Goal: Find specific page/section: Find specific page/section

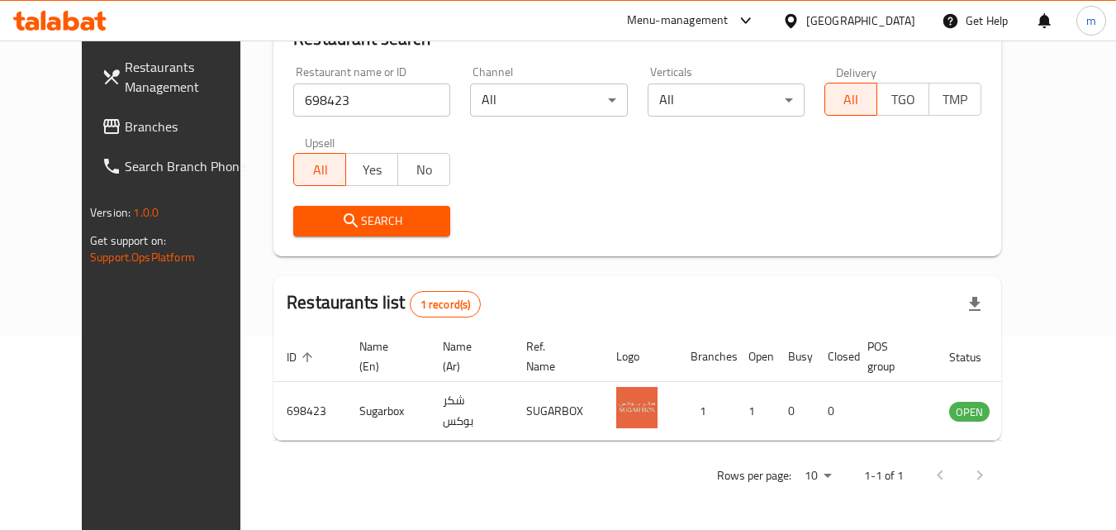
scroll to position [193, 0]
click at [317, 90] on input "698423" at bounding box center [371, 99] width 157 height 33
click at [411, 101] on input "698423" at bounding box center [371, 99] width 157 height 33
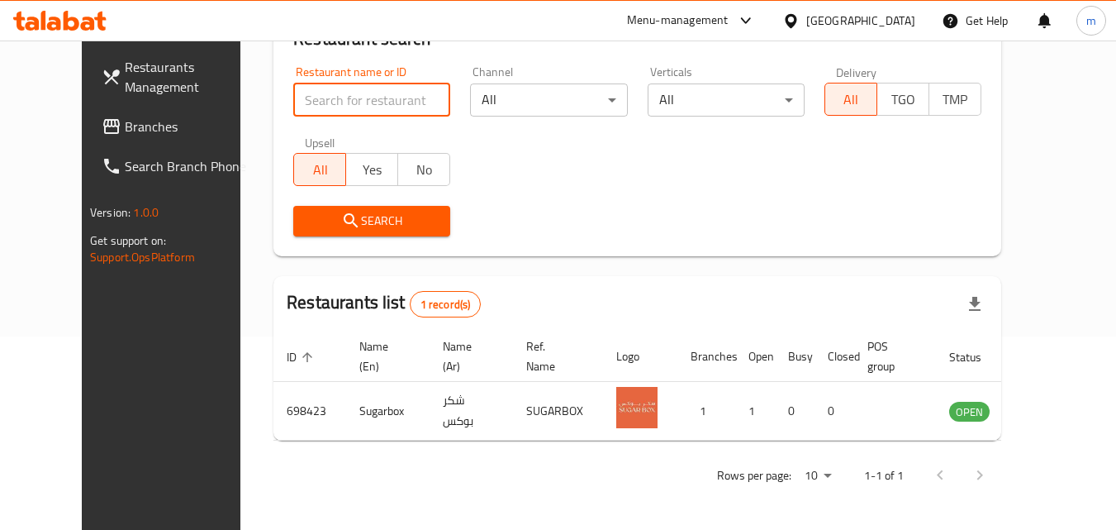
click at [125, 73] on span "Restaurants Management" at bounding box center [190, 77] width 131 height 40
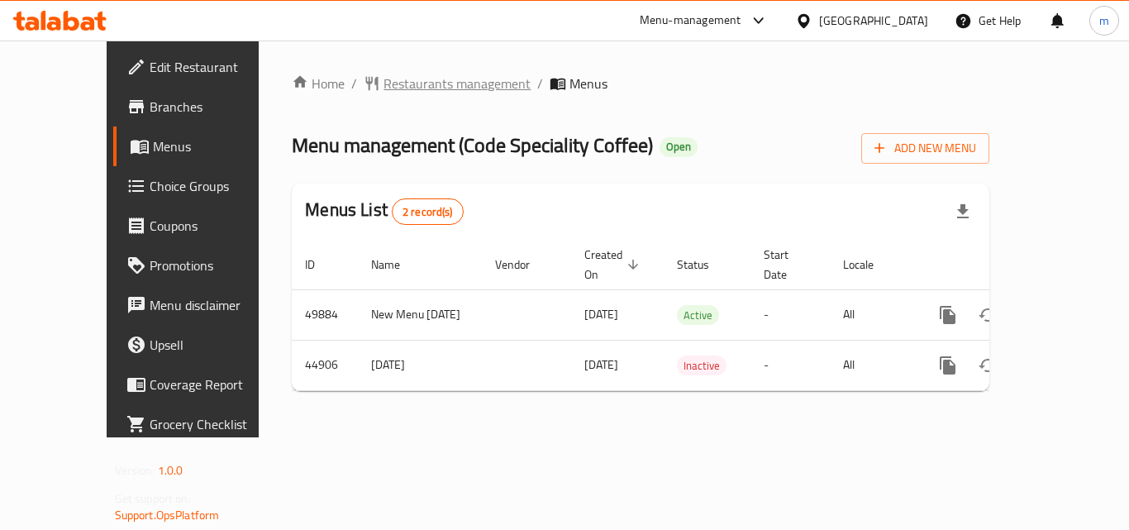
click at [407, 77] on span "Restaurants management" at bounding box center [456, 84] width 147 height 20
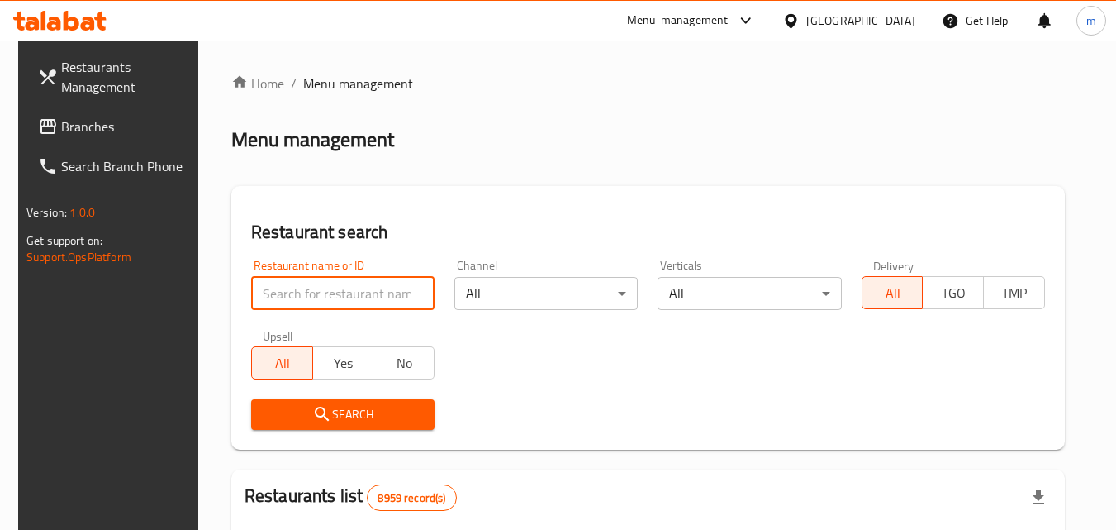
click at [304, 297] on input "search" at bounding box center [342, 293] width 183 height 33
paste input "23147"
type input "23147"
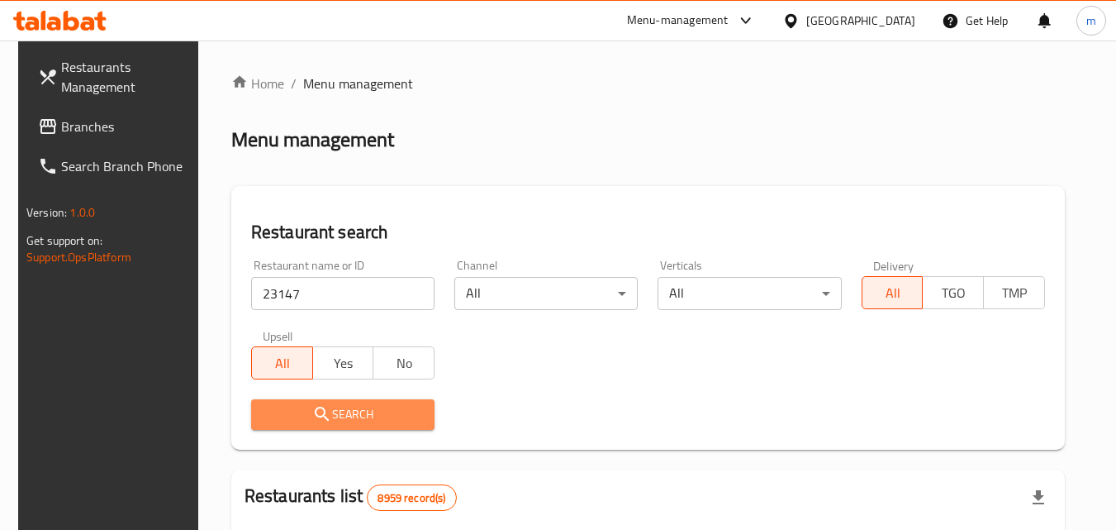
click at [290, 402] on button "Search" at bounding box center [342, 414] width 183 height 31
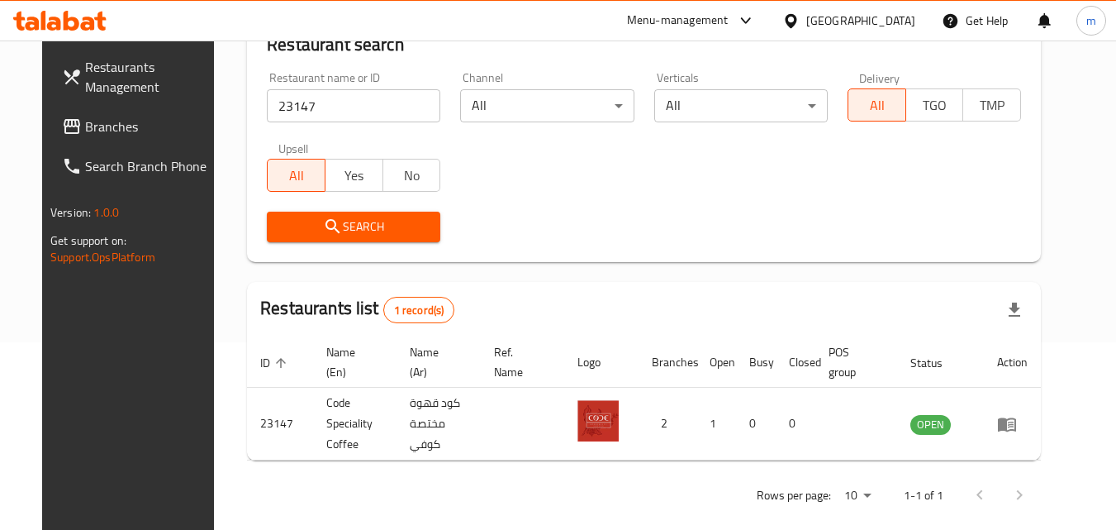
scroll to position [193, 0]
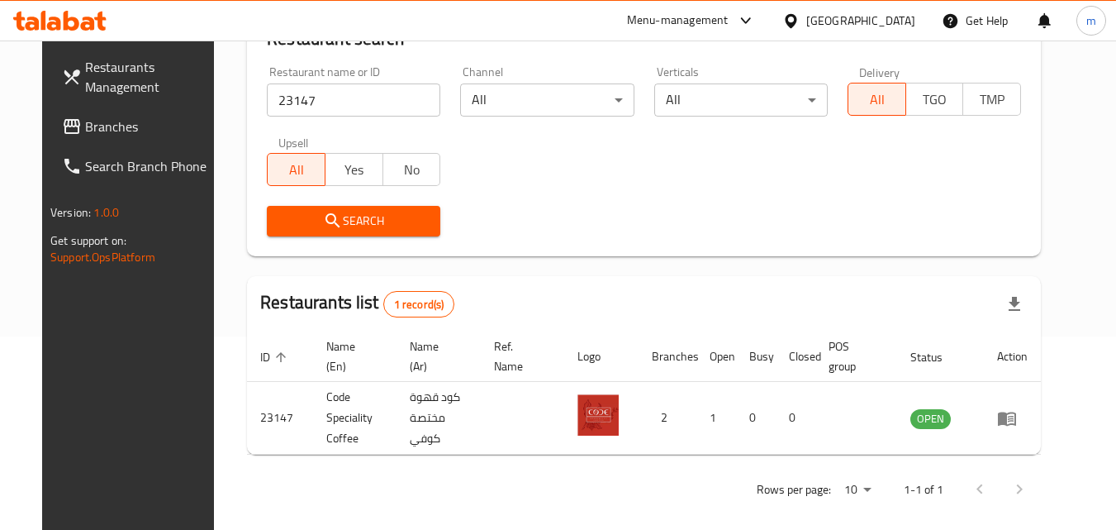
click at [904, 16] on div "[GEOGRAPHIC_DATA]" at bounding box center [861, 21] width 109 height 18
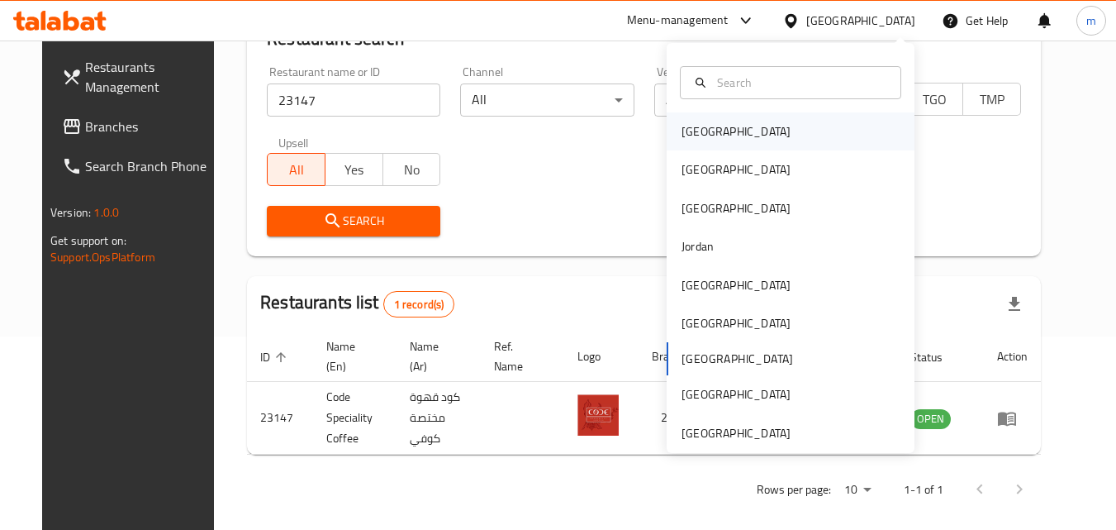
click at [736, 127] on div "[GEOGRAPHIC_DATA]" at bounding box center [791, 131] width 248 height 38
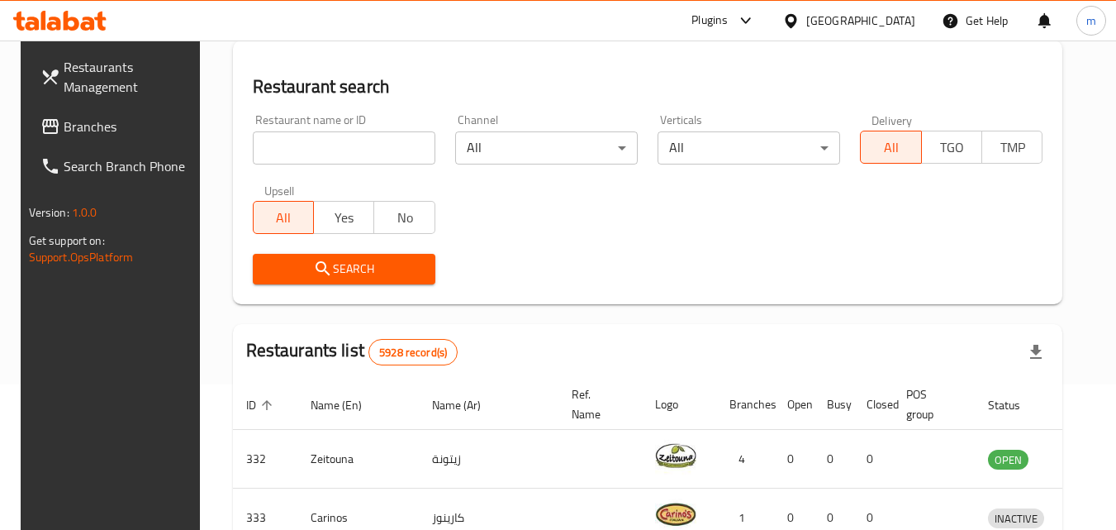
scroll to position [193, 0]
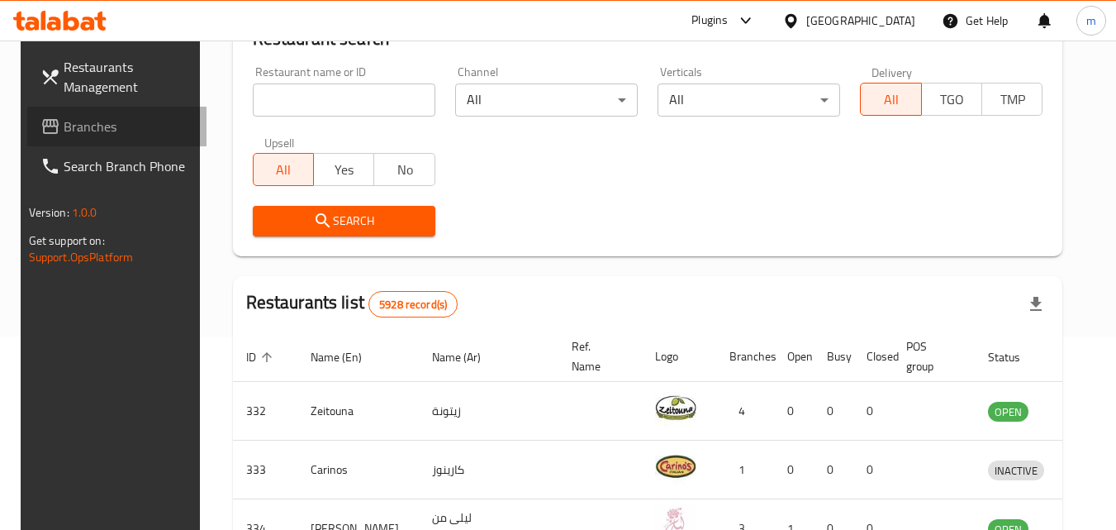
click at [74, 126] on span "Branches" at bounding box center [129, 127] width 131 height 20
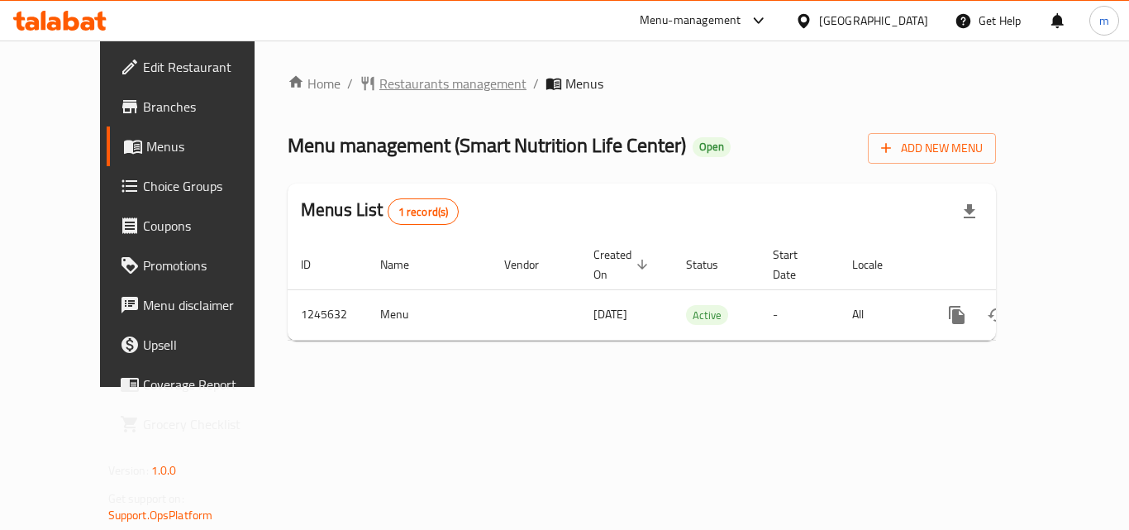
click at [402, 82] on span "Restaurants management" at bounding box center [452, 84] width 147 height 20
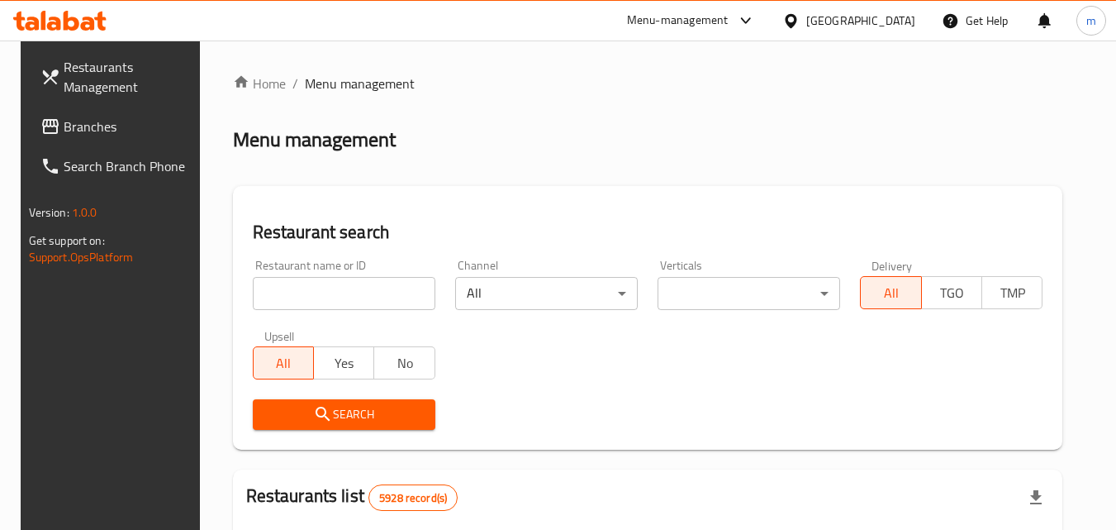
click at [330, 292] on input "search" at bounding box center [344, 293] width 183 height 33
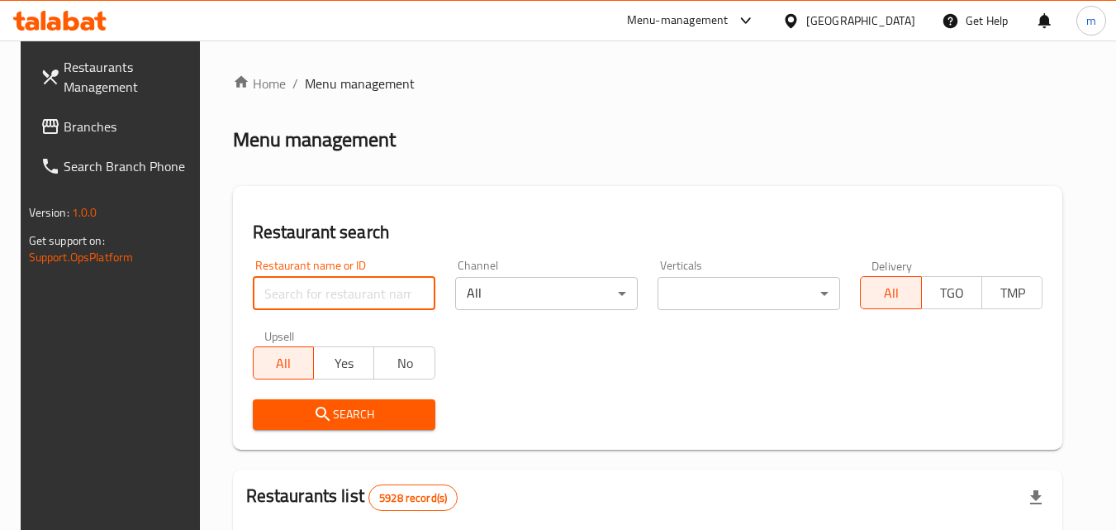
paste input "682591"
type input "682591"
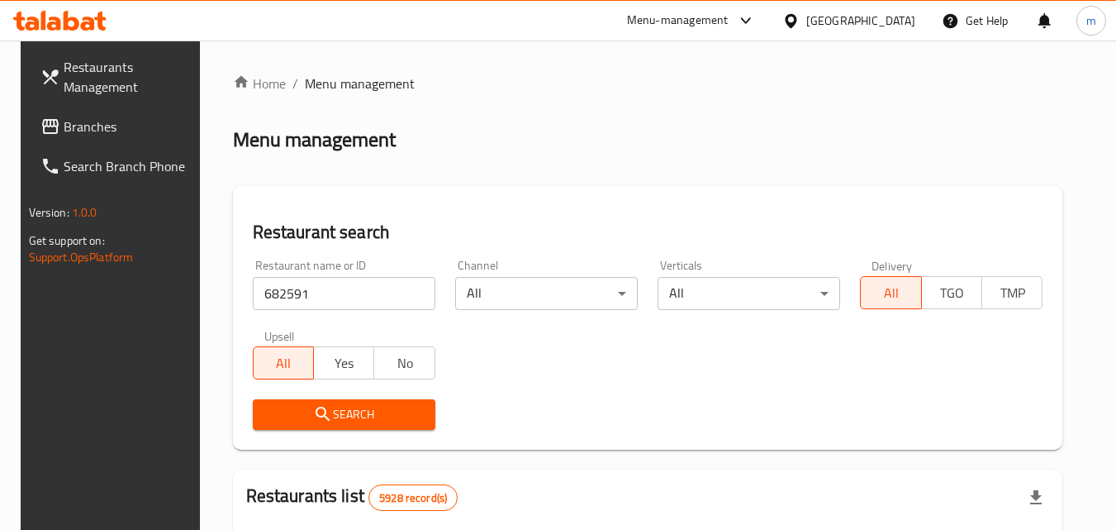
click at [336, 405] on span "Search" at bounding box center [344, 414] width 156 height 21
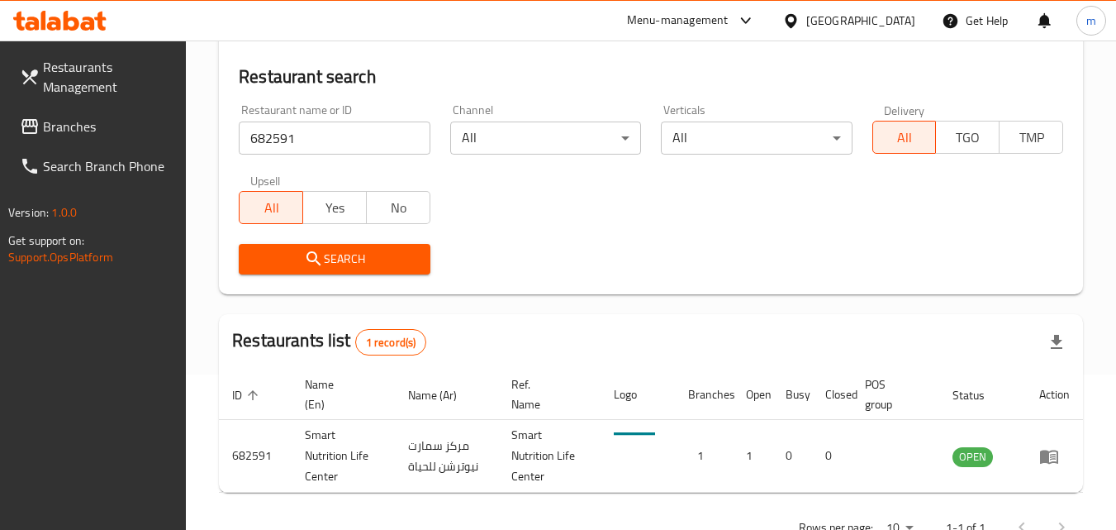
scroll to position [165, 0]
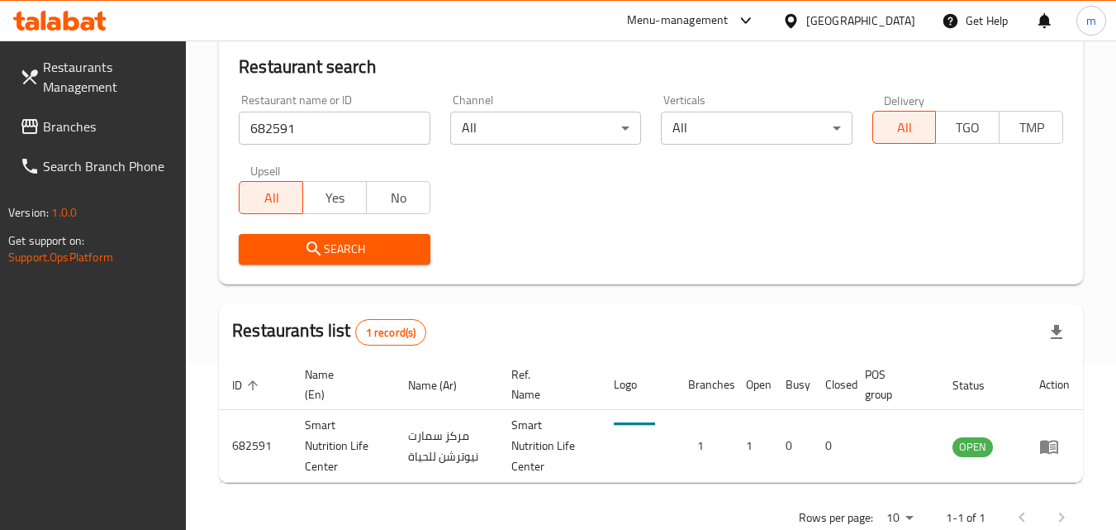
click at [898, 15] on div "[GEOGRAPHIC_DATA]" at bounding box center [861, 21] width 109 height 18
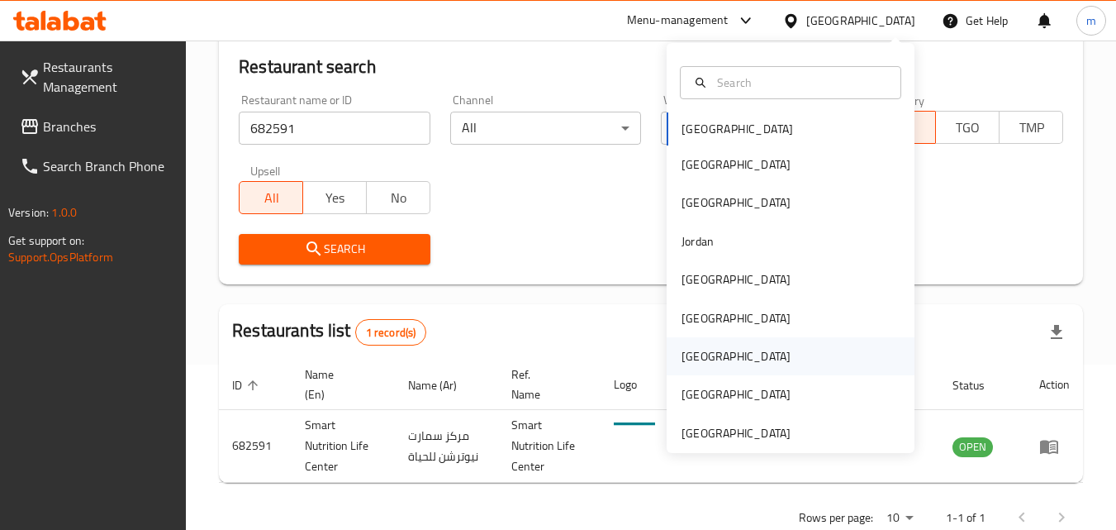
click at [702, 355] on div "[GEOGRAPHIC_DATA]" at bounding box center [737, 356] width 136 height 38
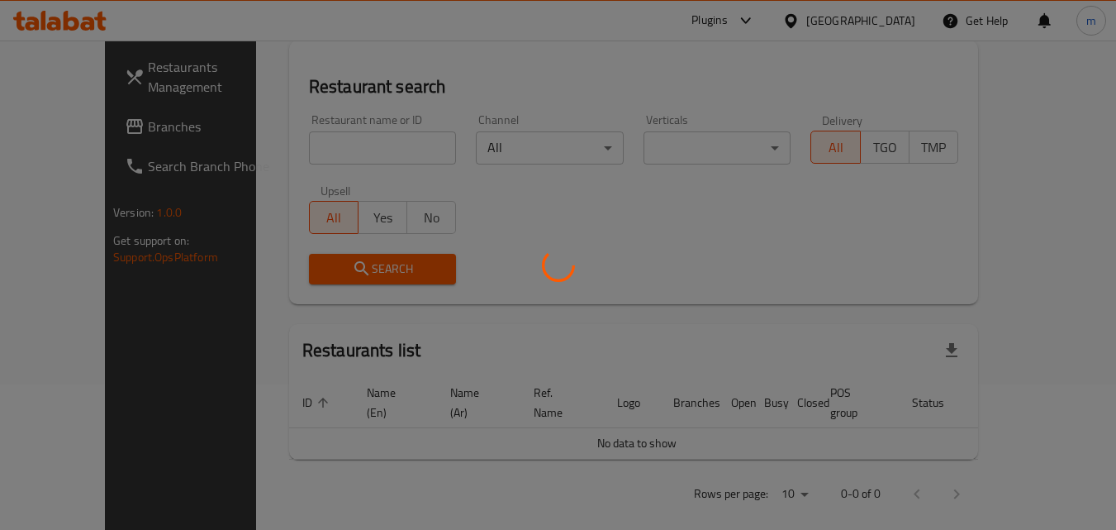
scroll to position [165, 0]
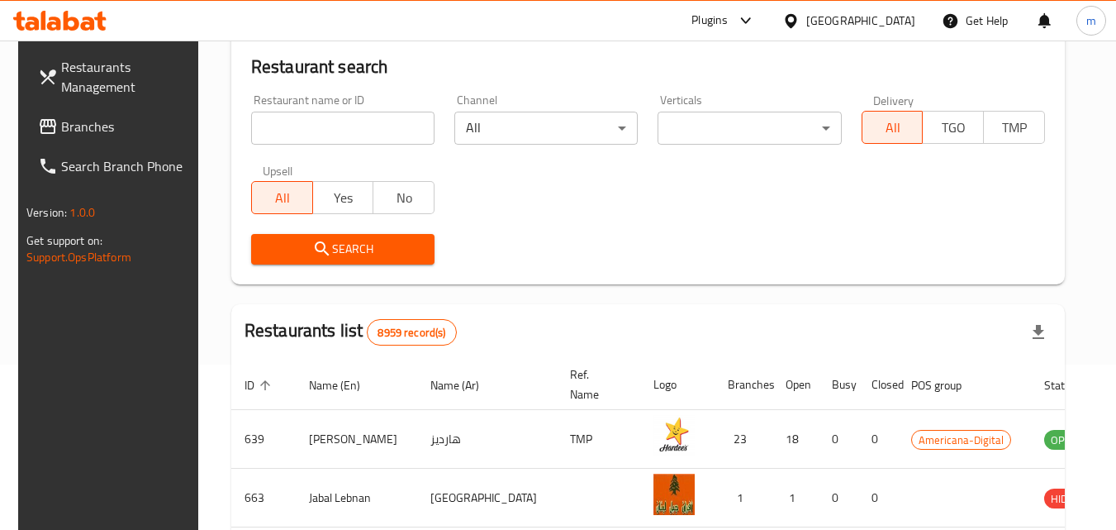
click at [75, 131] on span "Branches" at bounding box center [126, 127] width 131 height 20
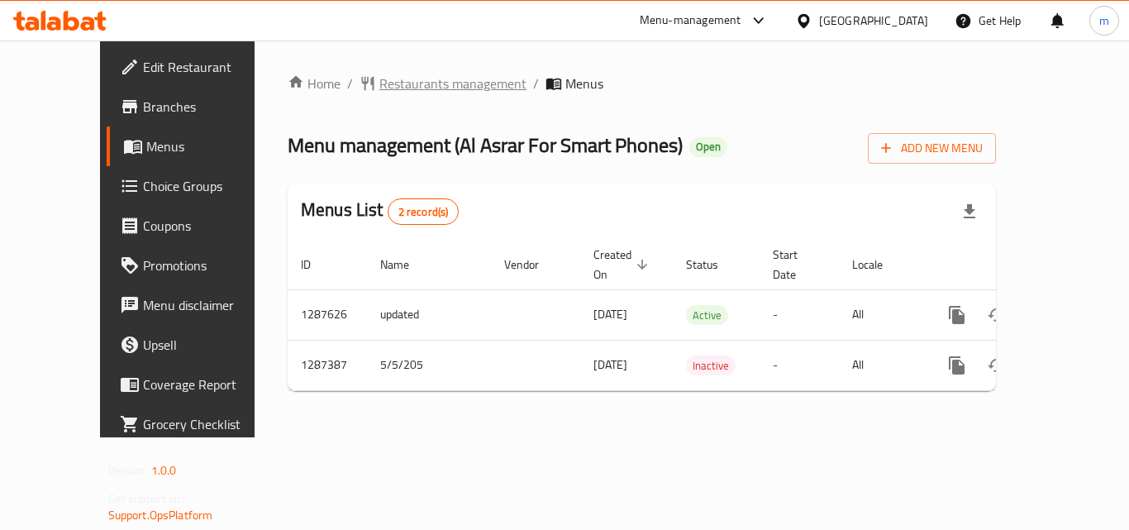
click at [398, 86] on span "Restaurants management" at bounding box center [452, 84] width 147 height 20
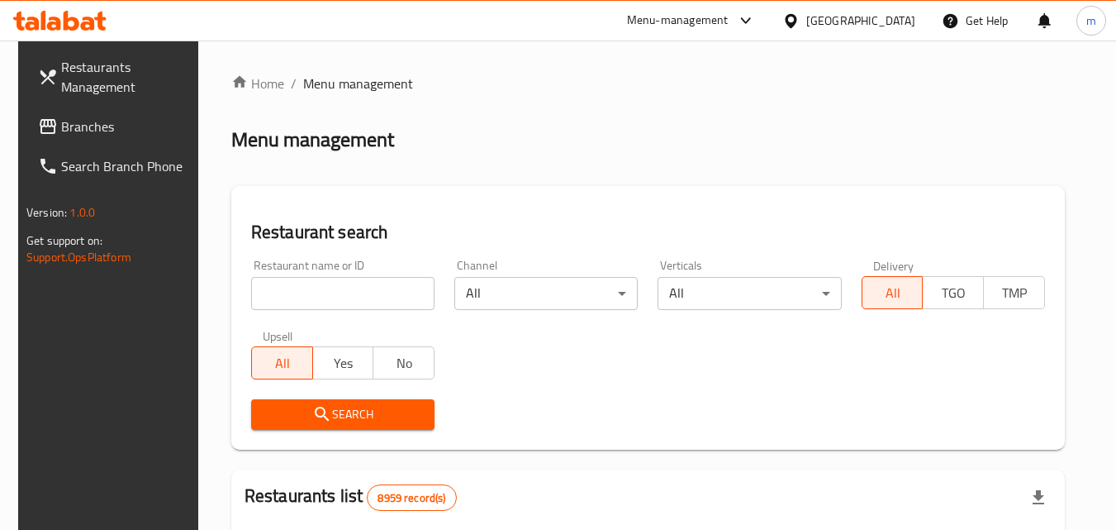
click at [333, 293] on input "search" at bounding box center [342, 293] width 183 height 33
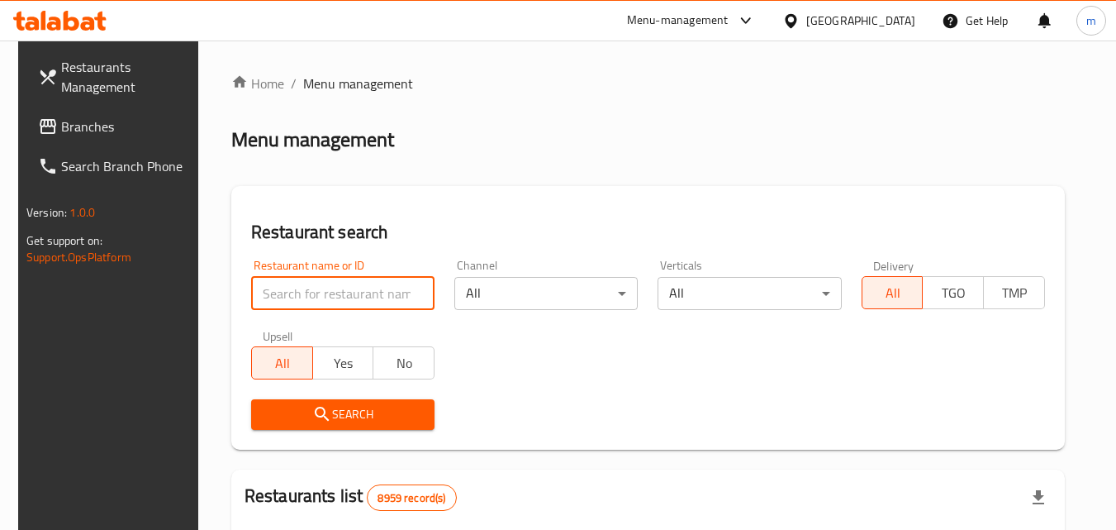
paste input "696648"
type input "696648"
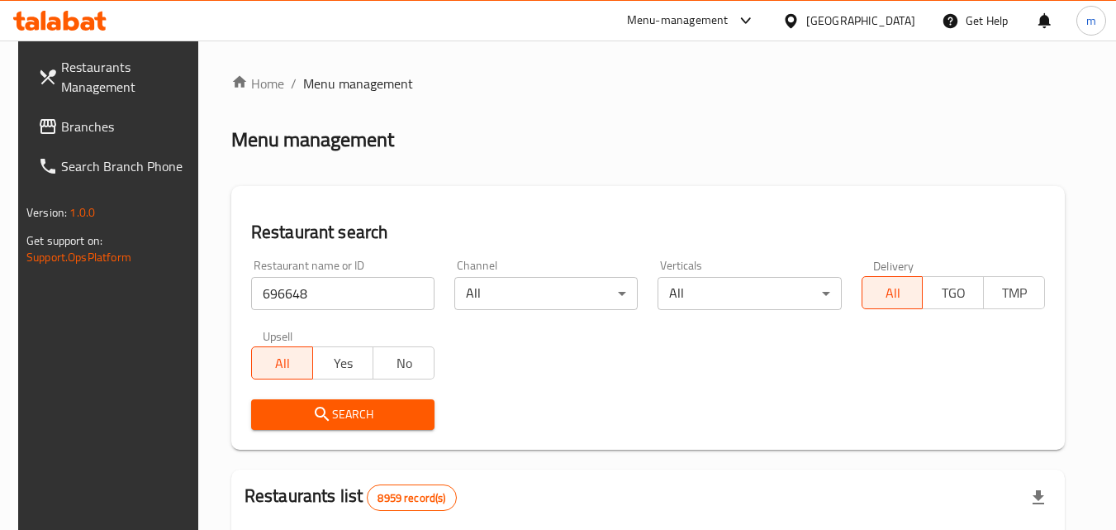
click at [312, 407] on icon "submit" at bounding box center [322, 414] width 20 height 20
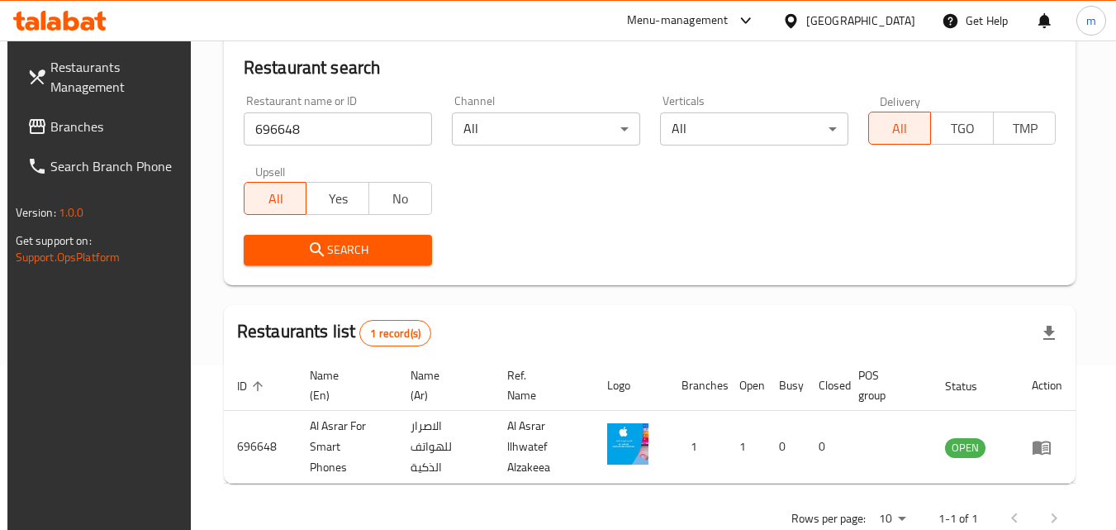
scroll to position [207, 0]
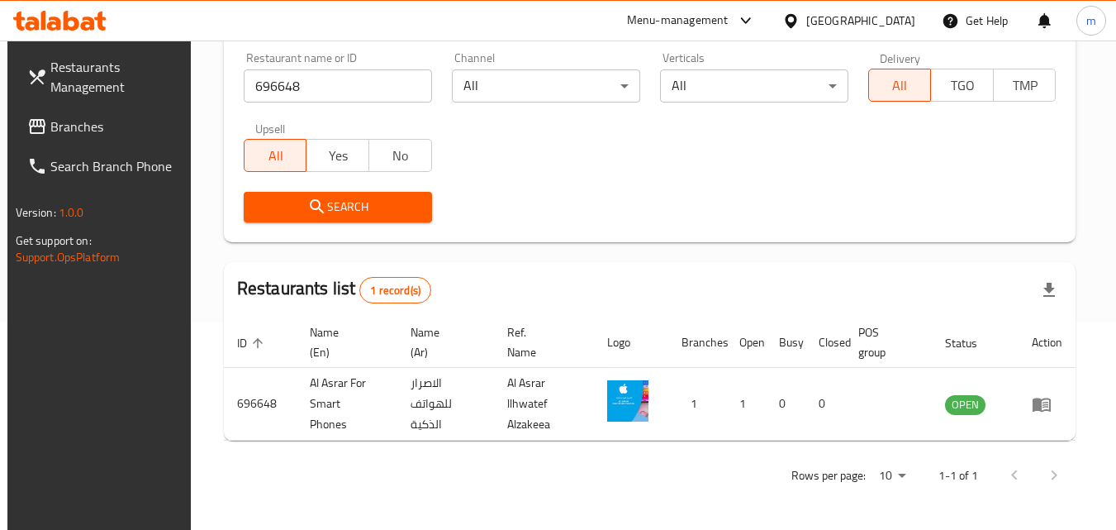
click at [807, 15] on div at bounding box center [795, 21] width 24 height 18
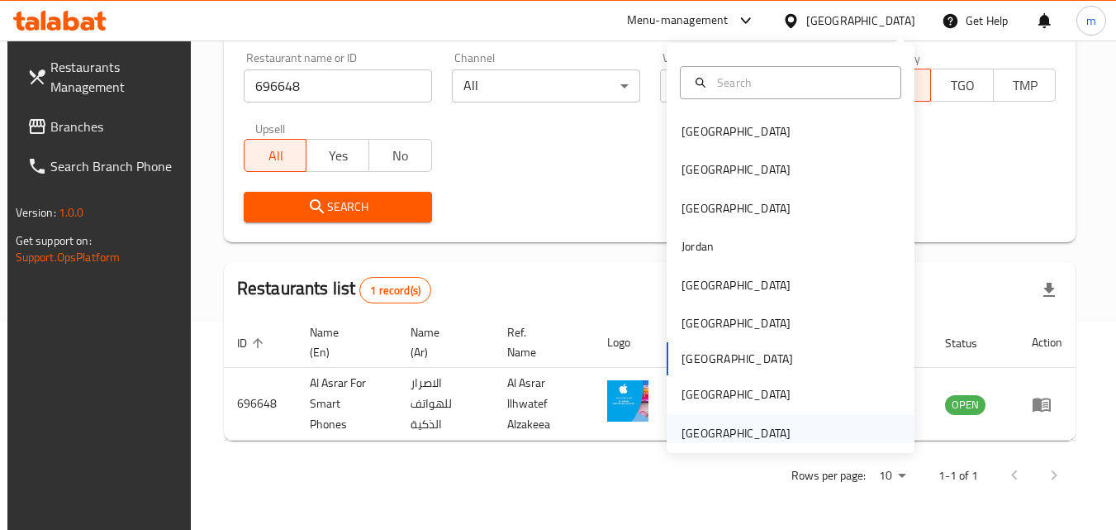
click at [731, 432] on div "United Arab Emirates" at bounding box center [736, 433] width 109 height 18
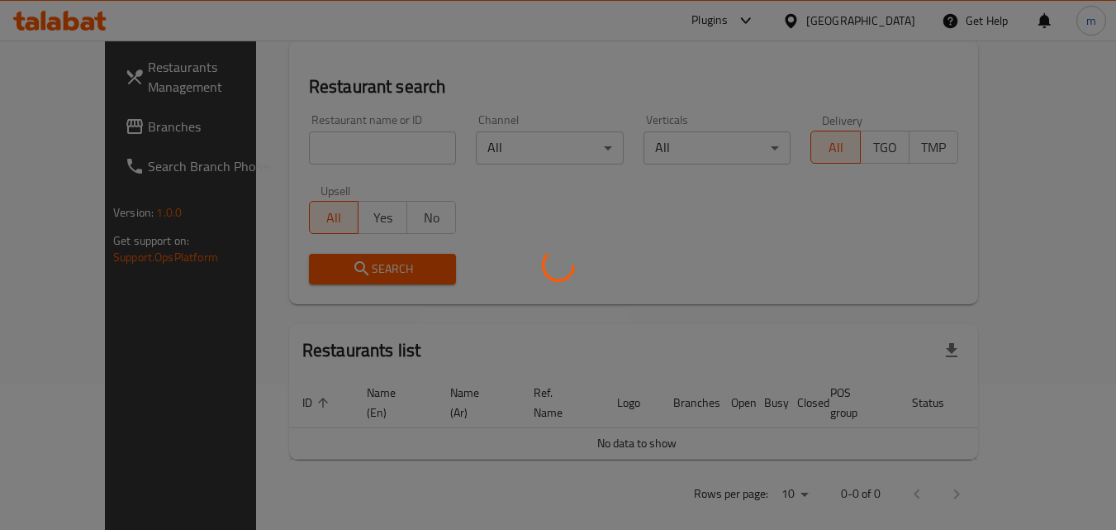
scroll to position [207, 0]
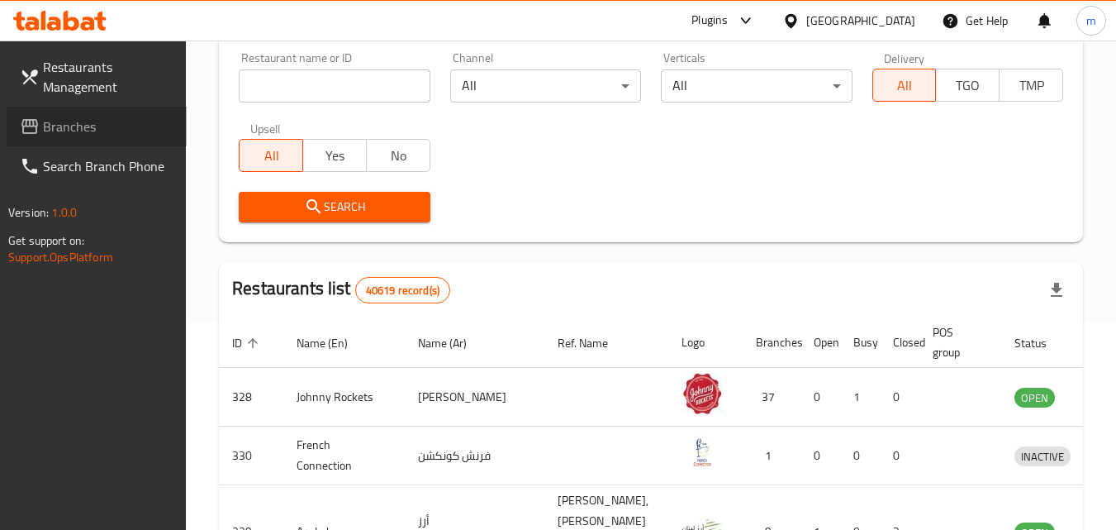
click at [86, 131] on span "Branches" at bounding box center [108, 127] width 131 height 20
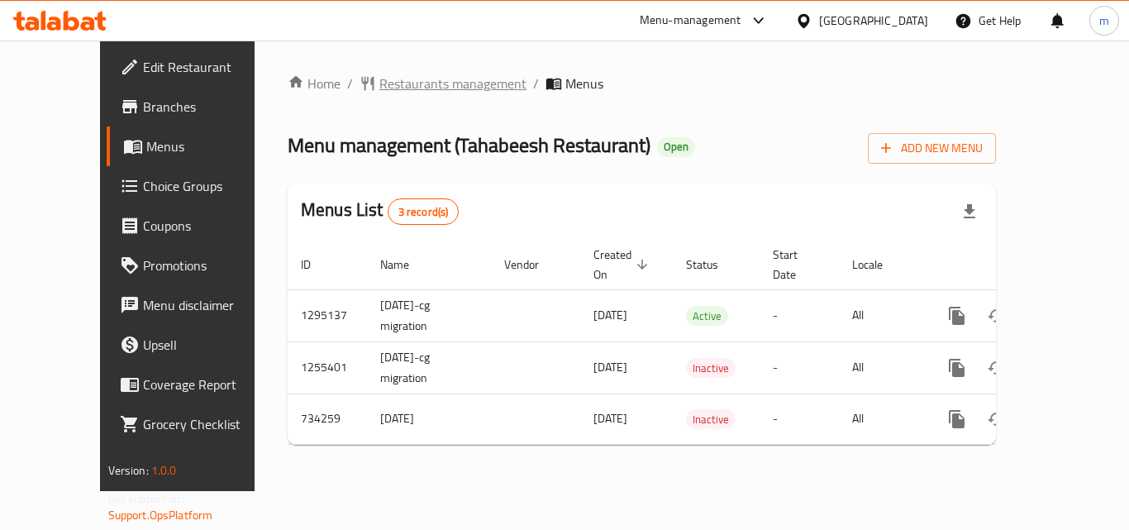
click at [379, 93] on span "Restaurants management" at bounding box center [452, 84] width 147 height 20
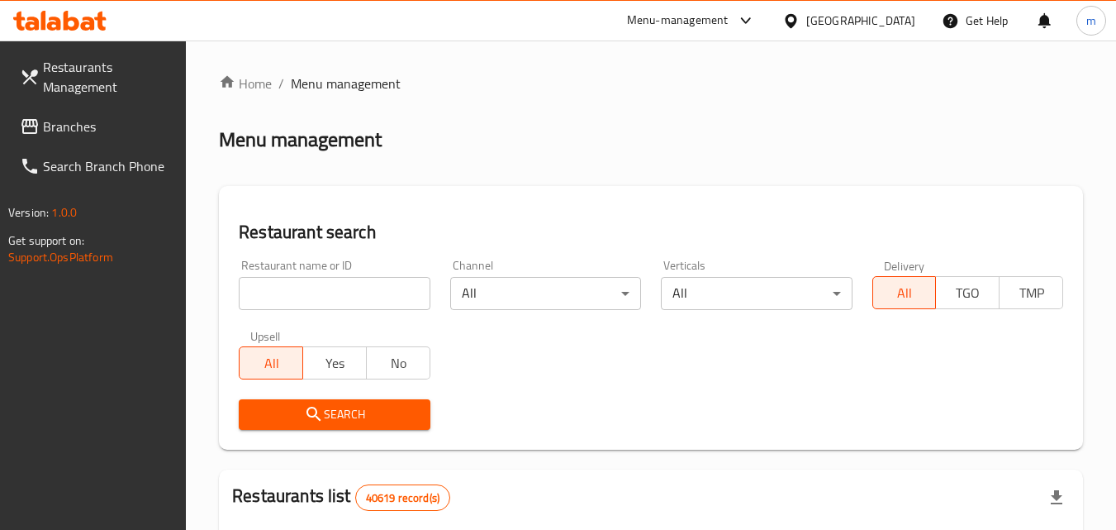
click at [322, 307] on input "search" at bounding box center [334, 293] width 191 height 33
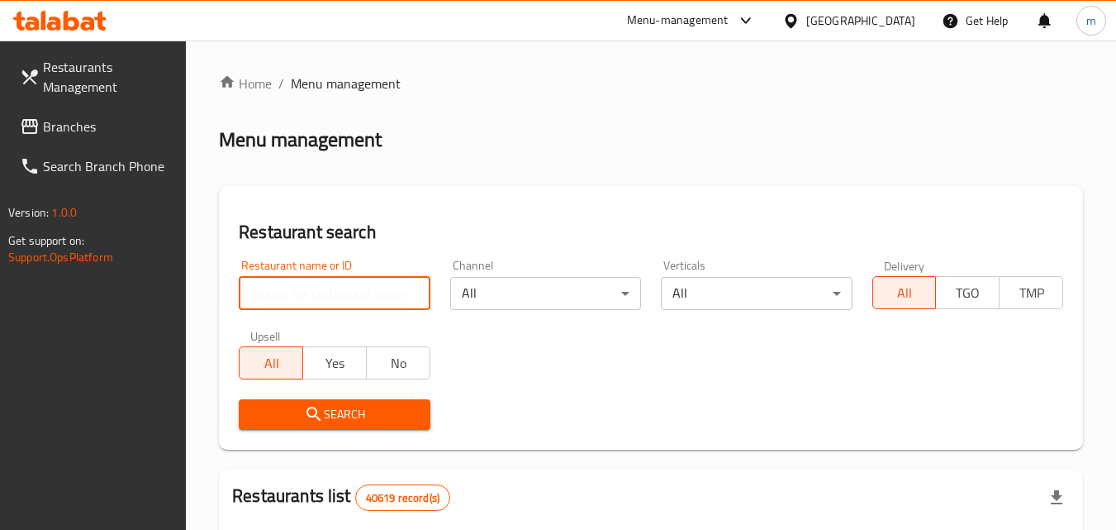
paste input "647006"
type input "647006"
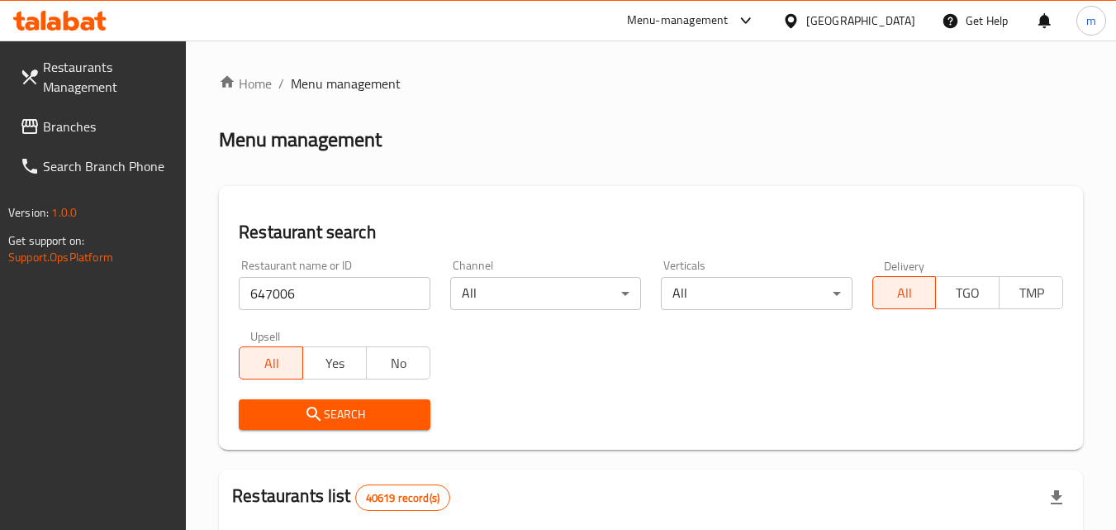
click at [288, 417] on span "Search" at bounding box center [334, 414] width 164 height 21
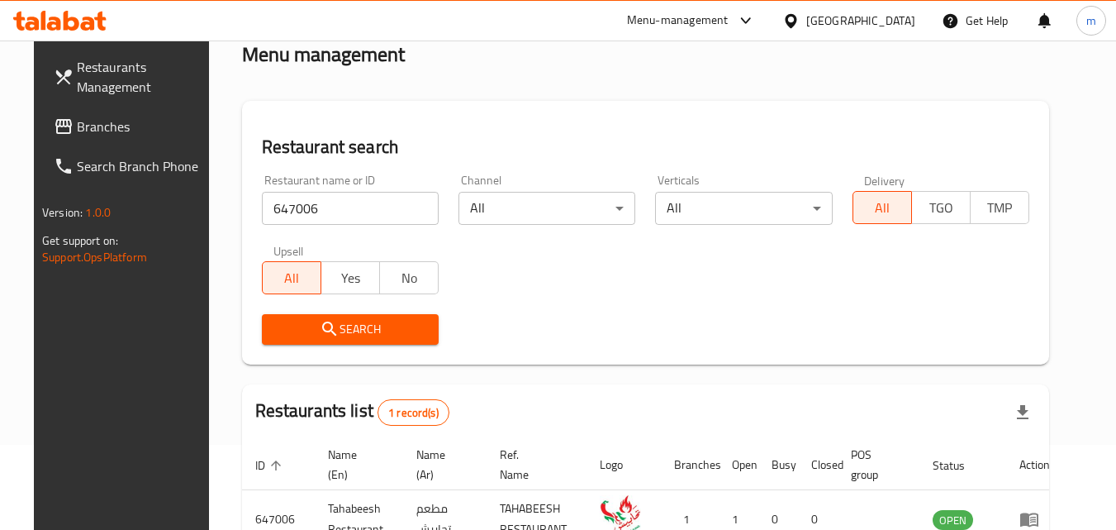
scroll to position [165, 0]
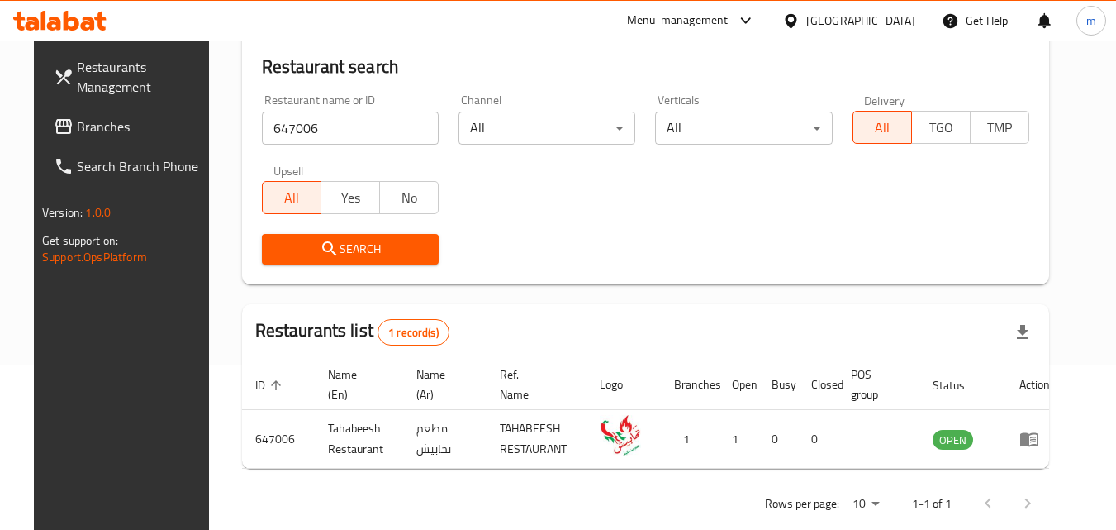
click at [851, 27] on div "[GEOGRAPHIC_DATA]" at bounding box center [861, 21] width 109 height 18
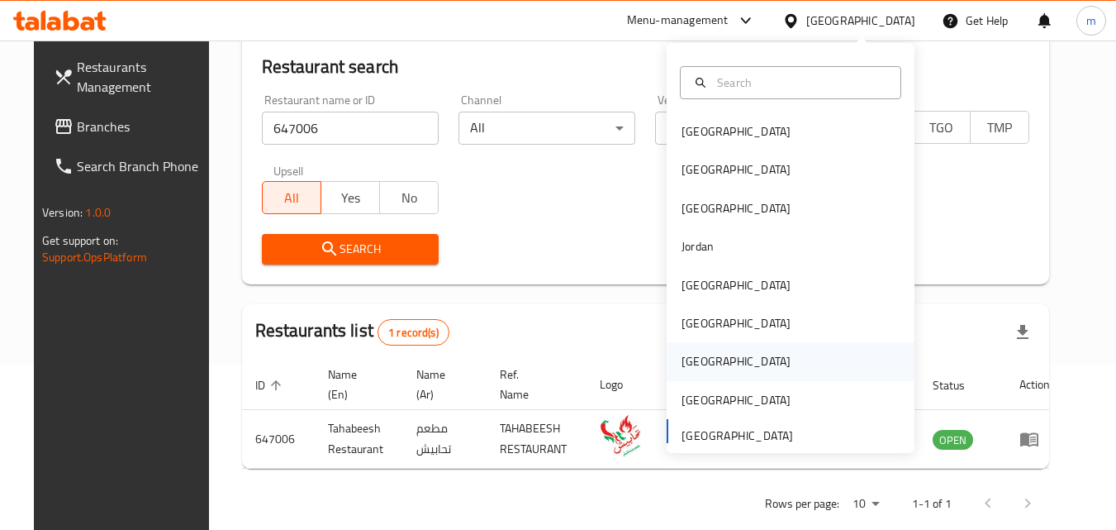
click at [683, 366] on div "[GEOGRAPHIC_DATA]" at bounding box center [736, 361] width 109 height 18
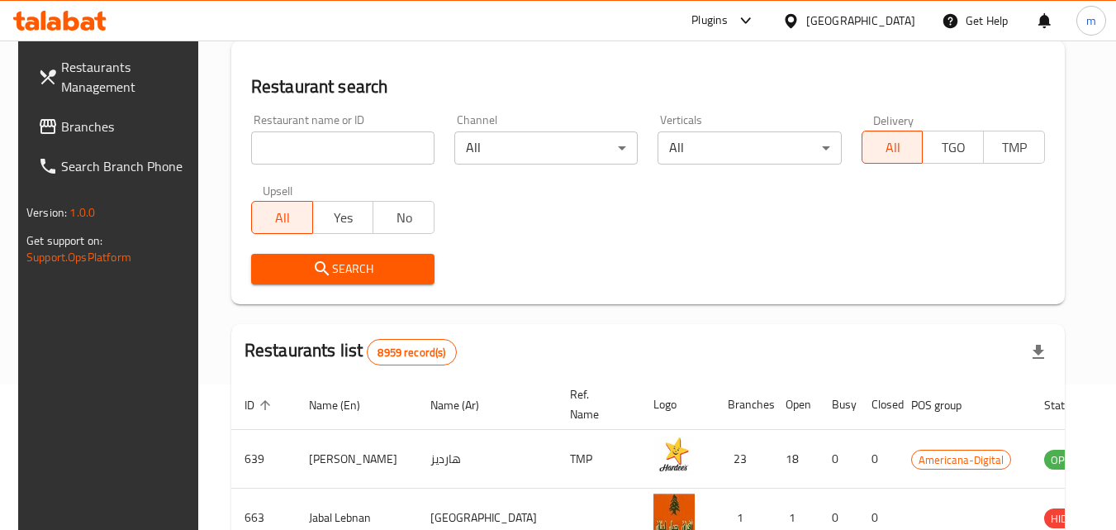
scroll to position [165, 0]
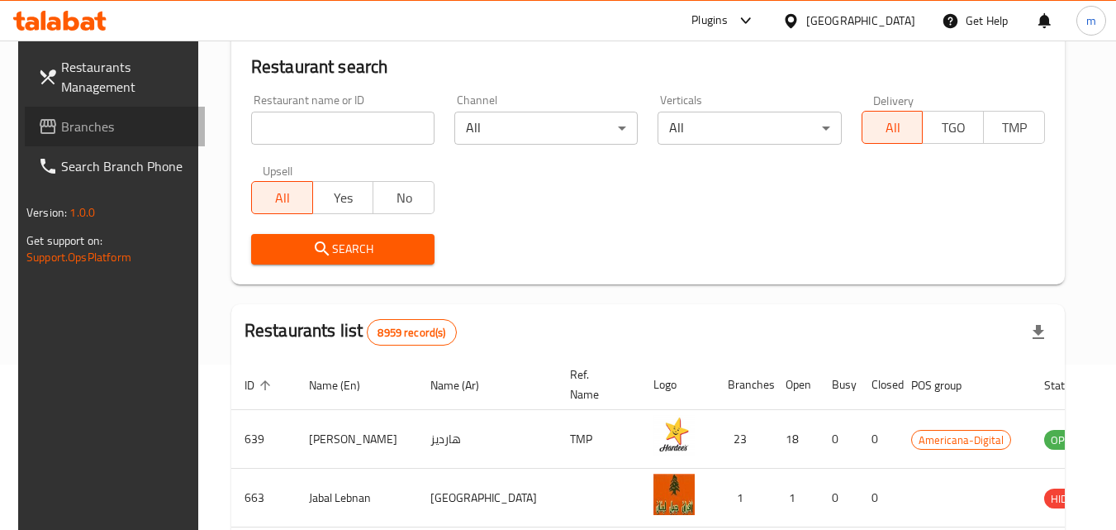
click at [69, 130] on span "Branches" at bounding box center [126, 127] width 131 height 20
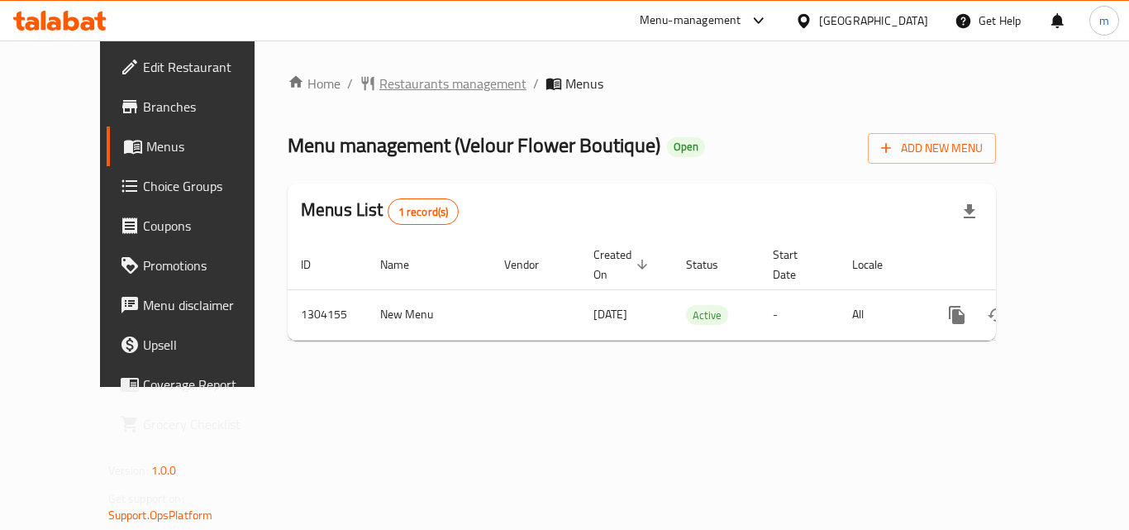
click at [431, 74] on span "Restaurants management" at bounding box center [452, 84] width 147 height 20
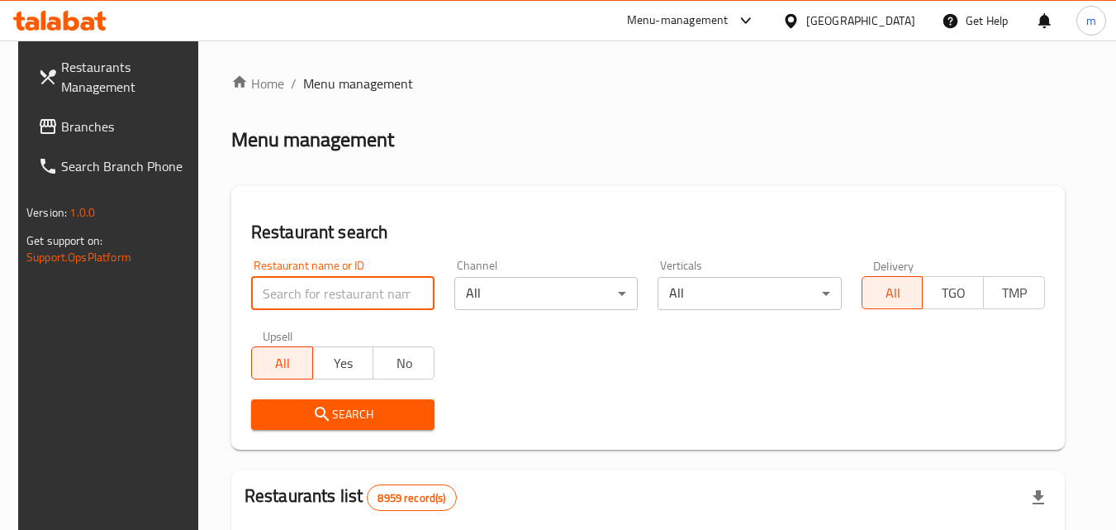
click at [363, 293] on input "search" at bounding box center [342, 293] width 183 height 33
paste input "703085"
type input "703085"
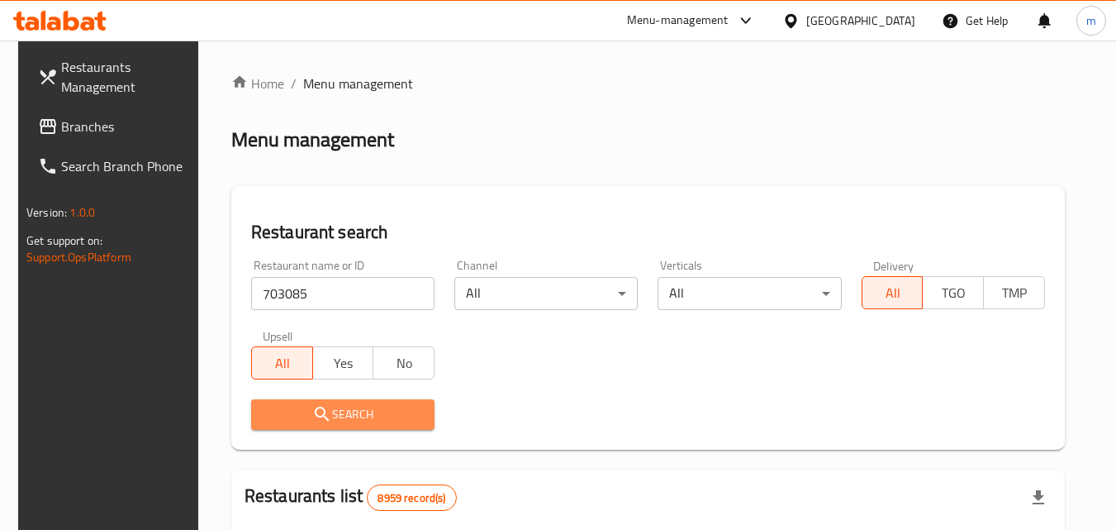
click at [403, 414] on span "Search" at bounding box center [342, 414] width 157 height 21
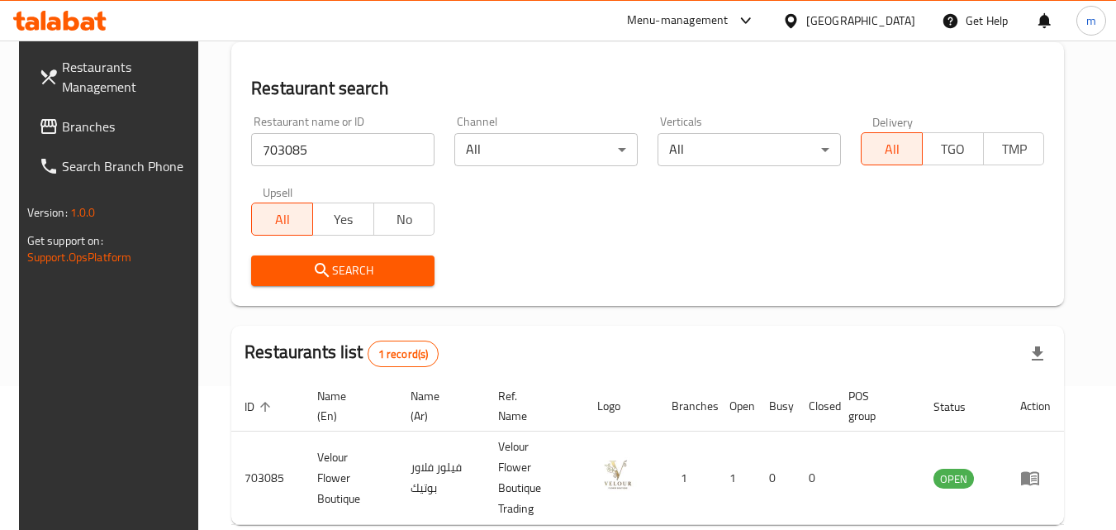
scroll to position [207, 0]
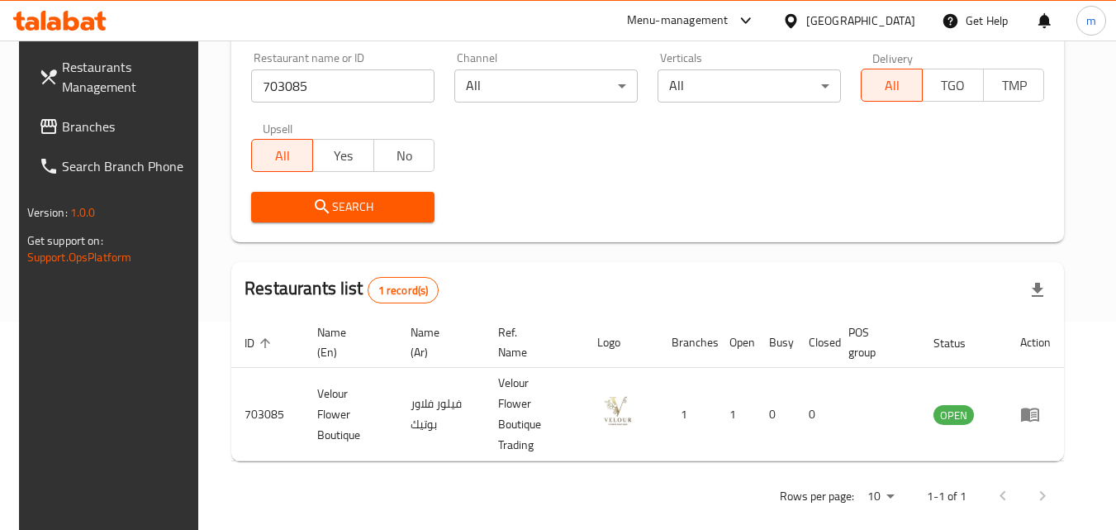
click at [887, 25] on div "[GEOGRAPHIC_DATA]" at bounding box center [861, 21] width 109 height 18
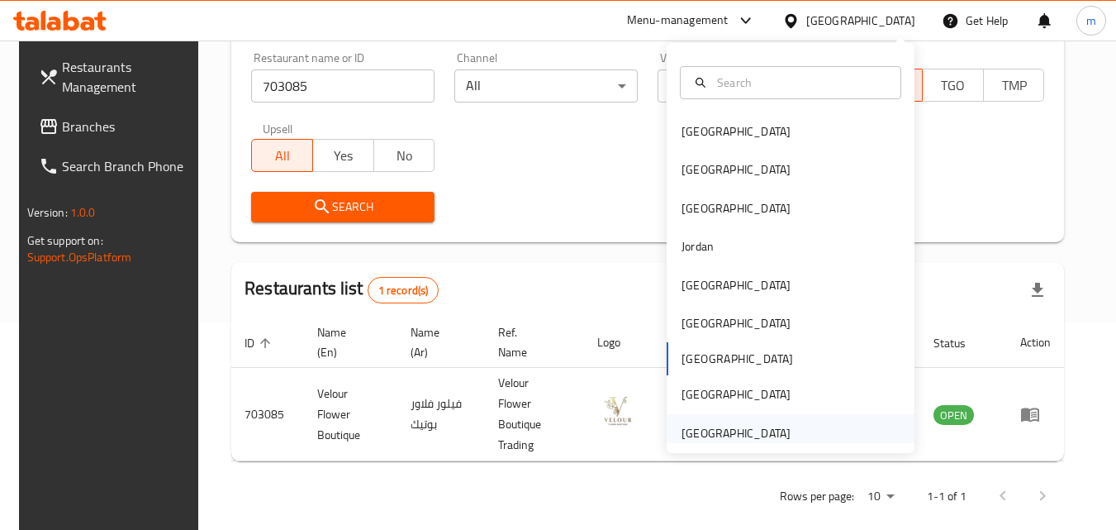
drag, startPoint x: 764, startPoint y: 419, endPoint x: 757, endPoint y: 435, distance: 17.0
click at [757, 435] on div "[GEOGRAPHIC_DATA]" at bounding box center [737, 433] width 136 height 38
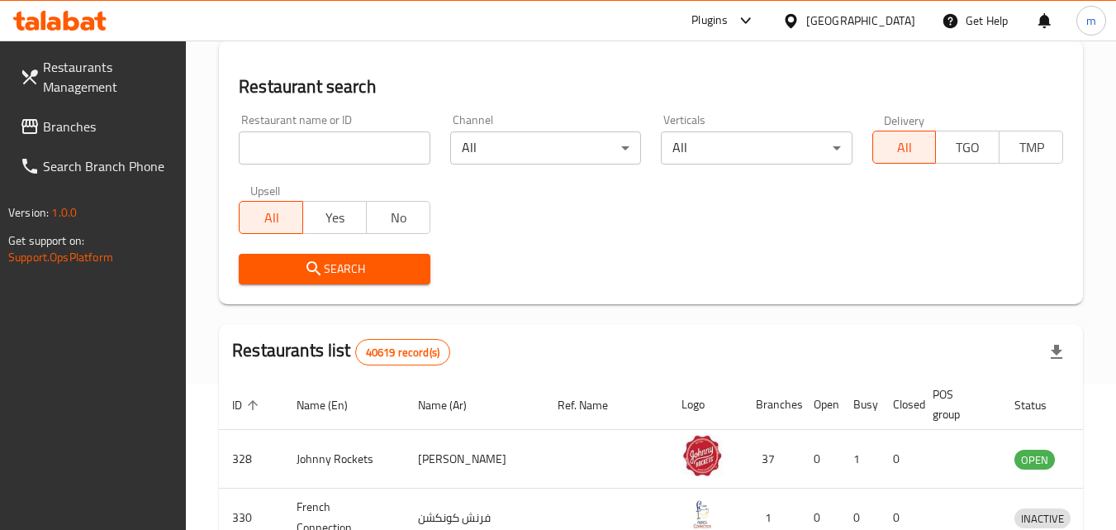
scroll to position [207, 0]
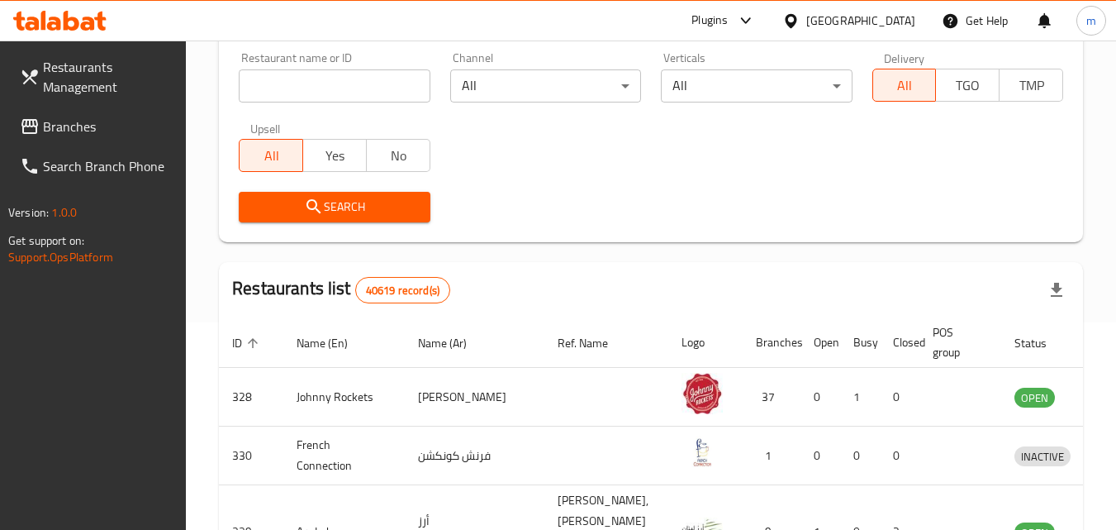
click at [105, 130] on span "Branches" at bounding box center [108, 127] width 131 height 20
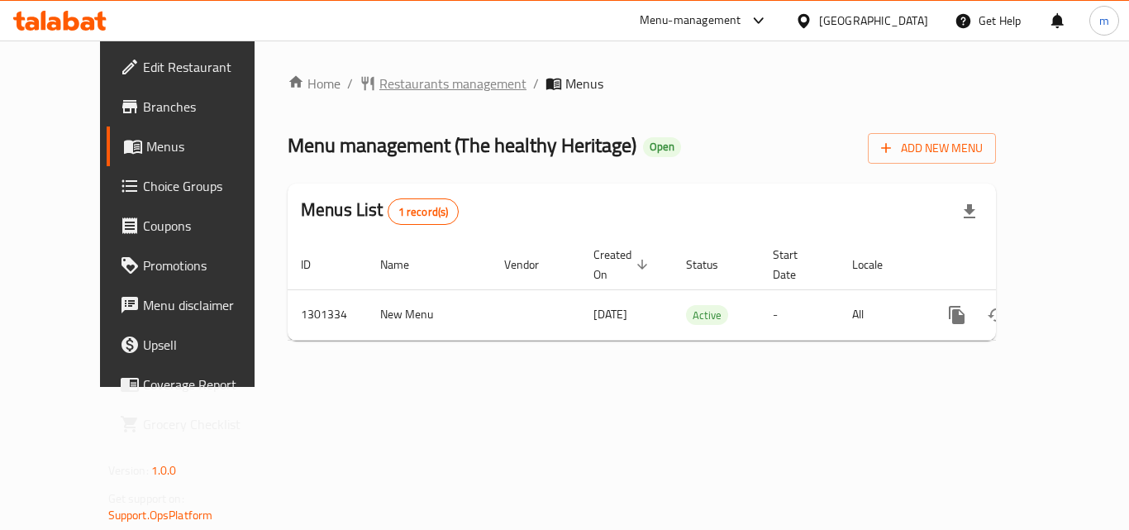
click at [416, 93] on span "Restaurants management" at bounding box center [452, 84] width 147 height 20
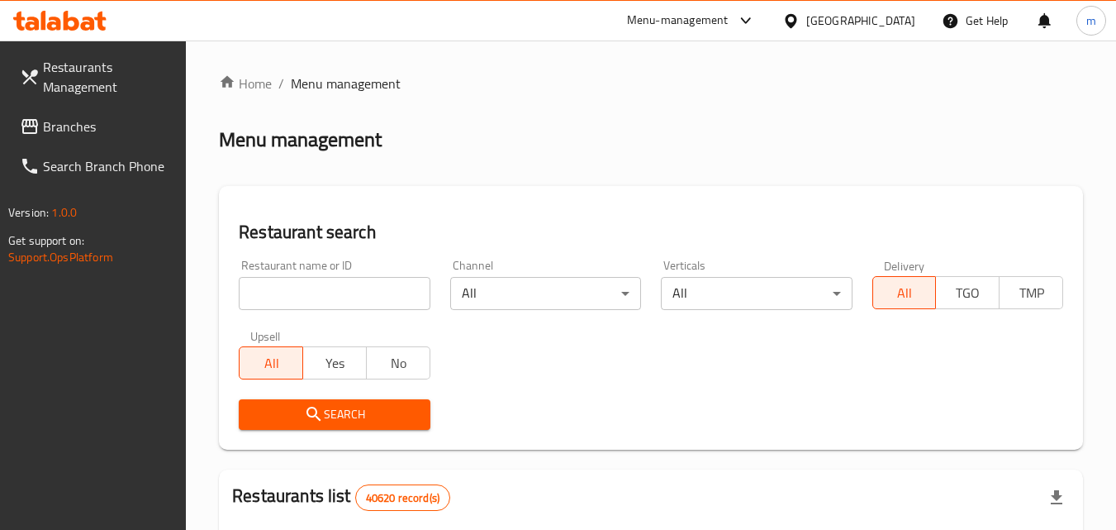
click at [331, 286] on input "search" at bounding box center [334, 293] width 191 height 33
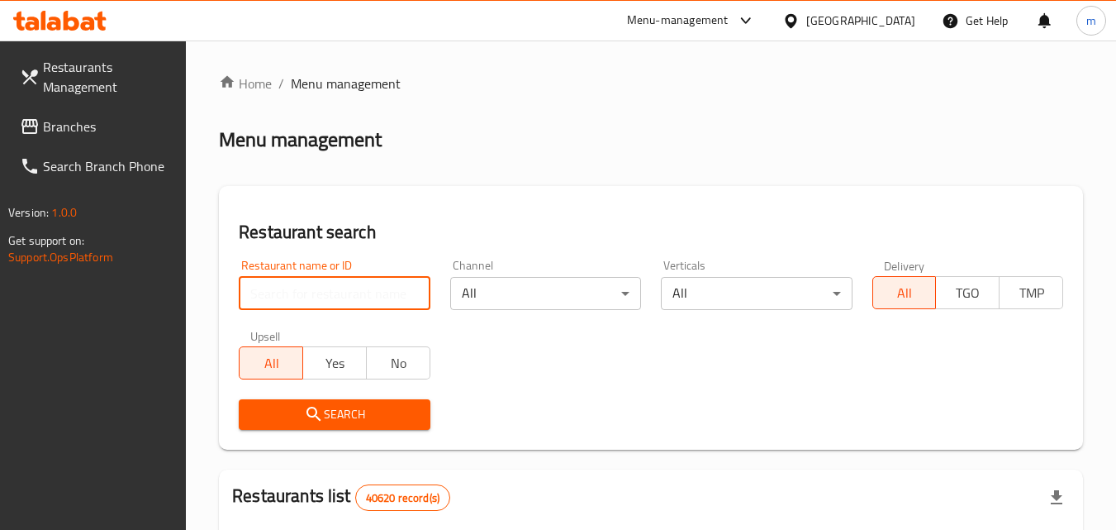
paste input "701977"
type input "701977"
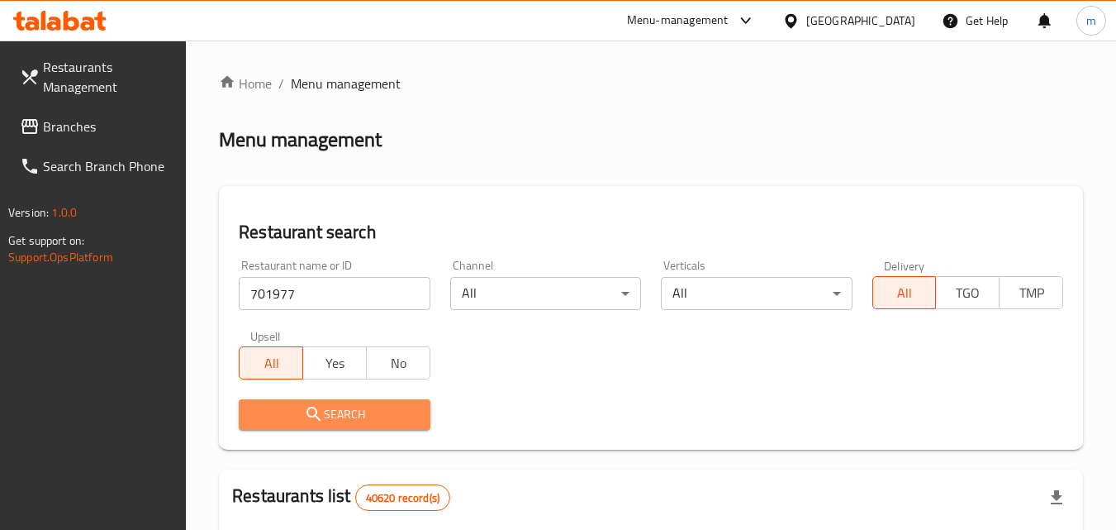
click at [300, 400] on button "Search" at bounding box center [334, 414] width 191 height 31
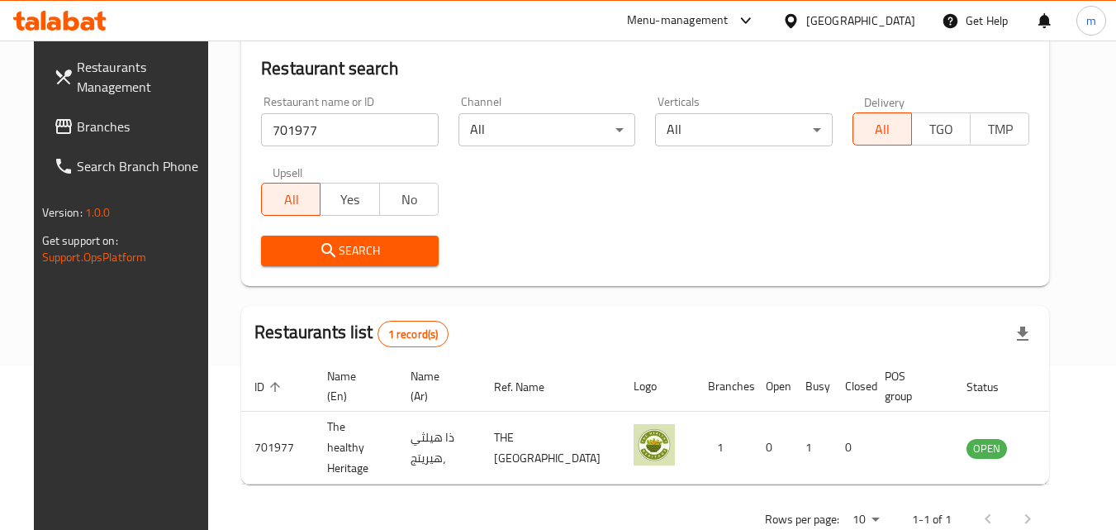
scroll to position [165, 0]
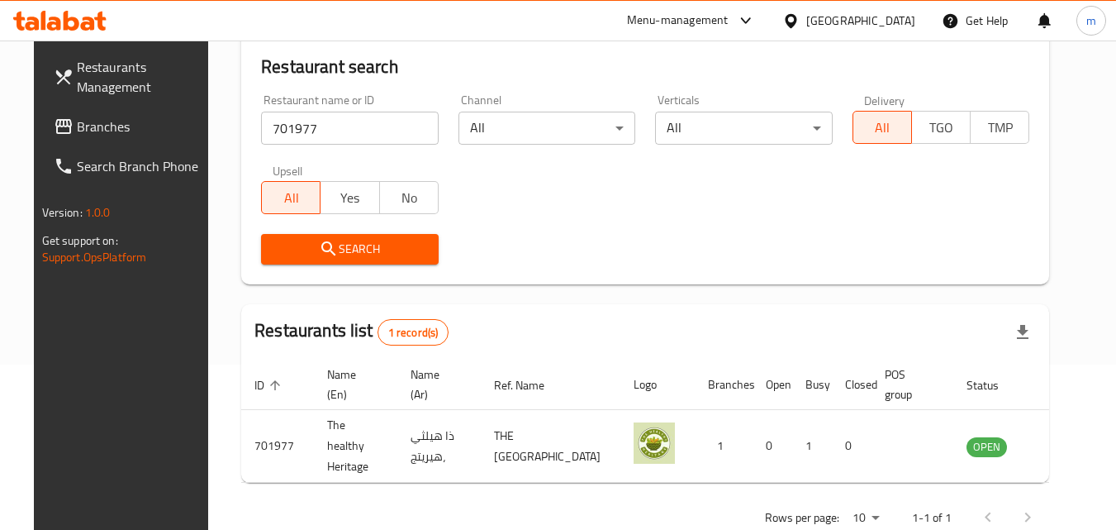
click at [839, 25] on div "United Arab Emirates" at bounding box center [861, 21] width 109 height 18
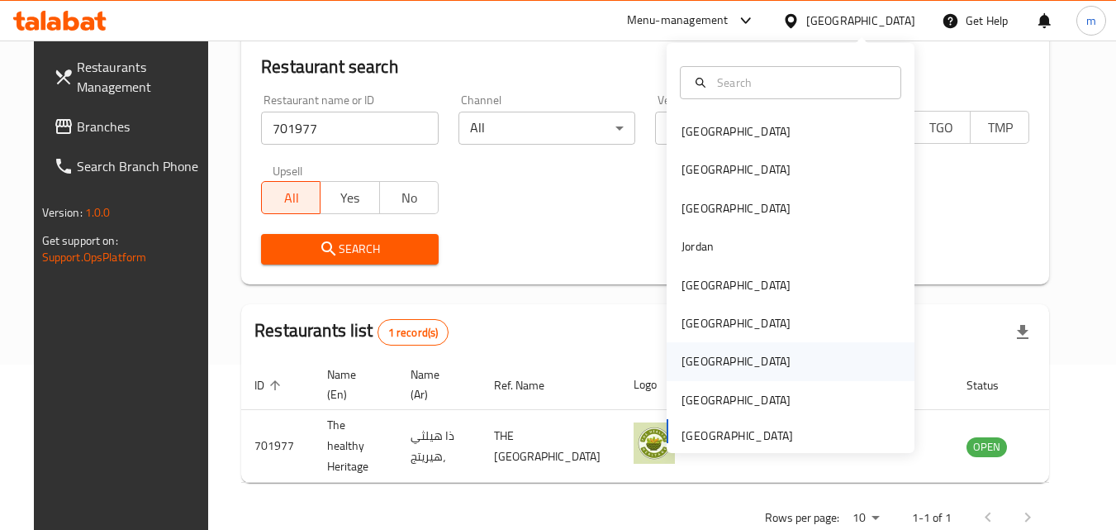
click at [707, 363] on div "Qatar" at bounding box center [737, 361] width 136 height 38
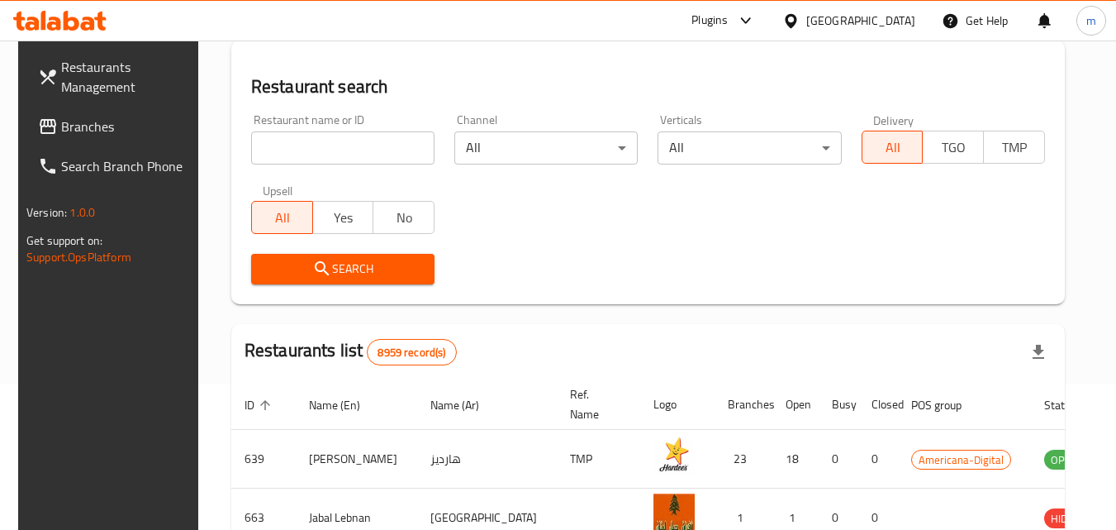
scroll to position [165, 0]
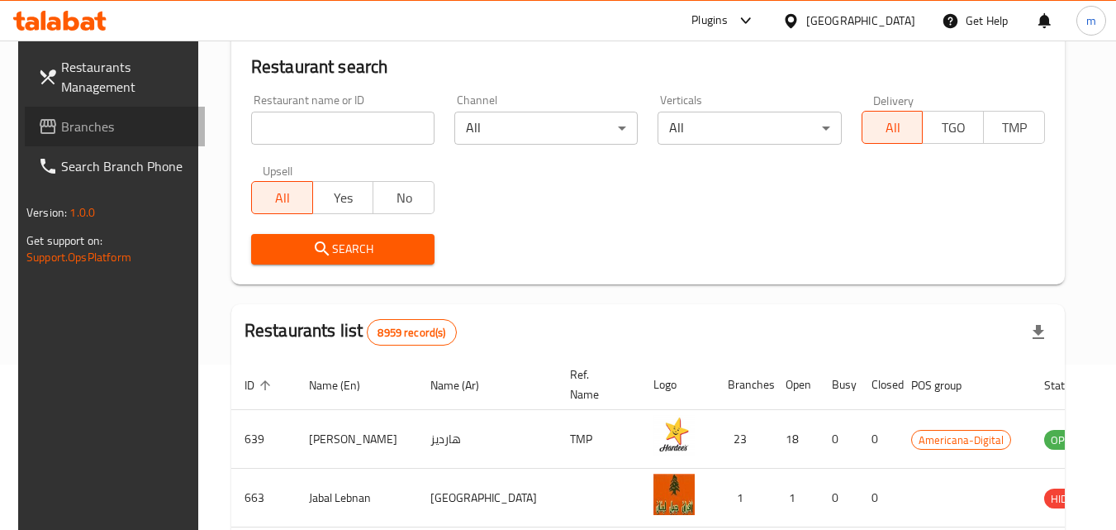
click at [70, 136] on span "Branches" at bounding box center [126, 127] width 131 height 20
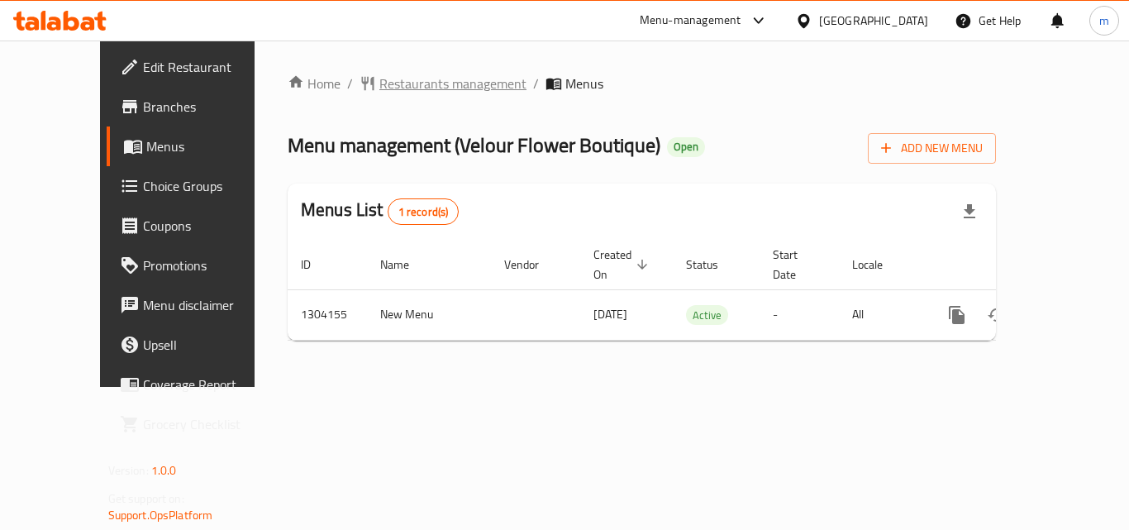
click at [397, 88] on span "Restaurants management" at bounding box center [452, 84] width 147 height 20
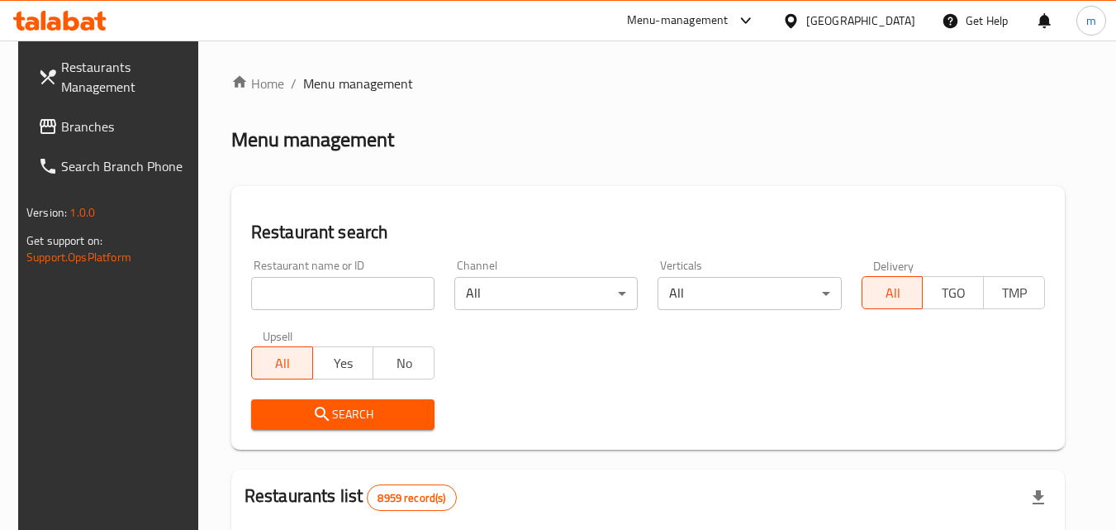
click at [345, 282] on input "search" at bounding box center [342, 293] width 183 height 33
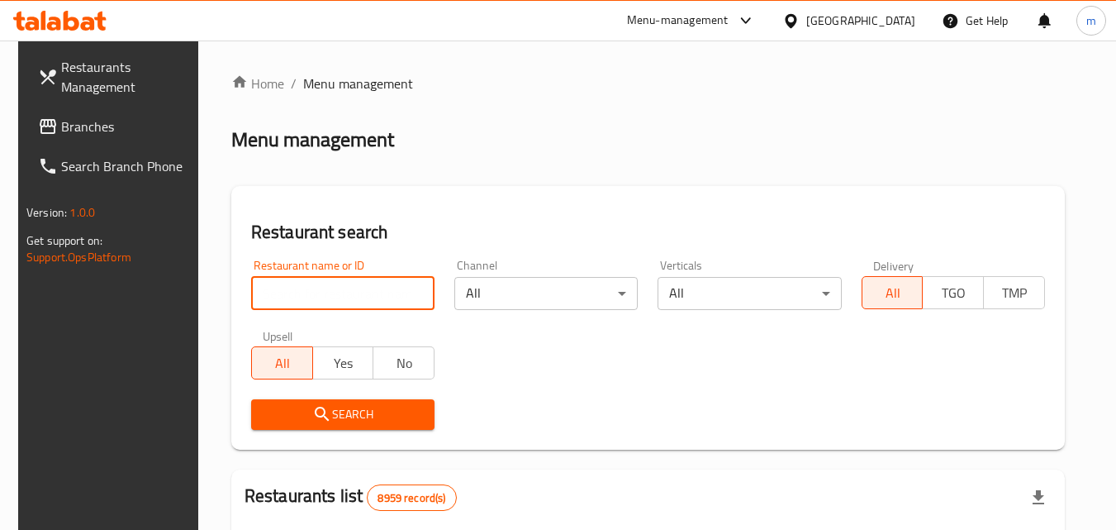
paste input "703085"
type input "703085"
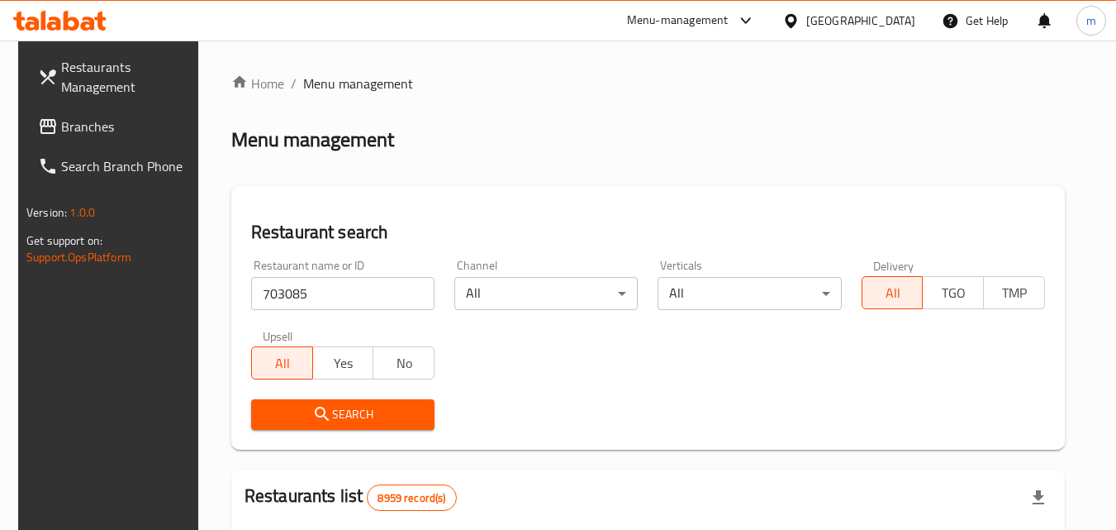
click at [324, 426] on button "Search" at bounding box center [342, 414] width 183 height 31
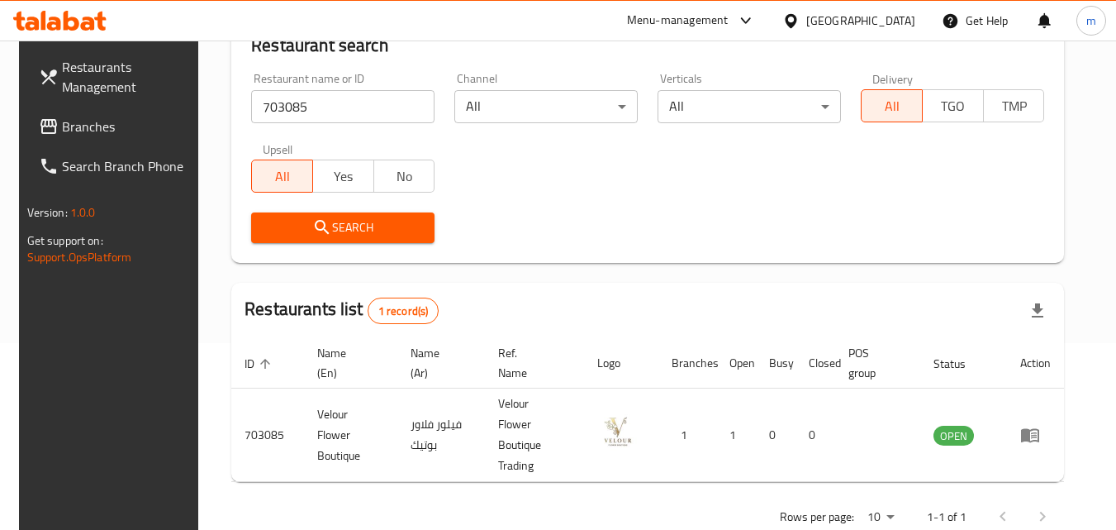
scroll to position [207, 0]
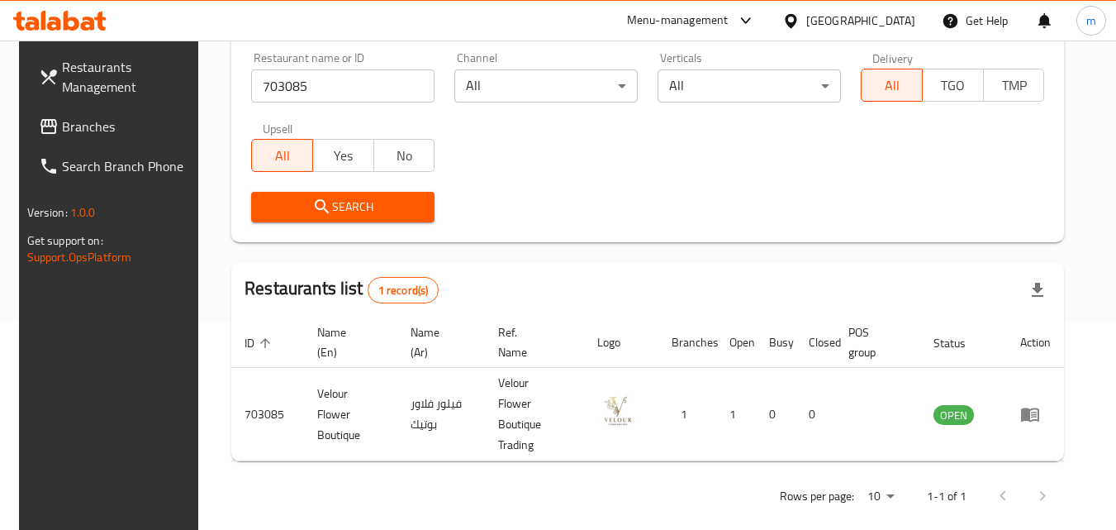
click at [906, 21] on div "Qatar" at bounding box center [861, 21] width 109 height 18
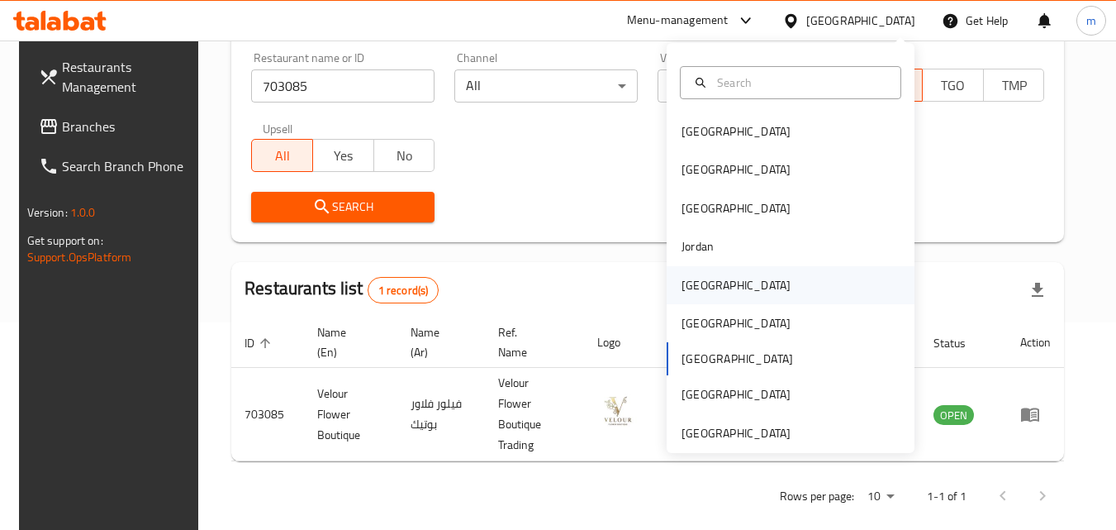
click at [682, 291] on div "[GEOGRAPHIC_DATA]" at bounding box center [736, 285] width 109 height 18
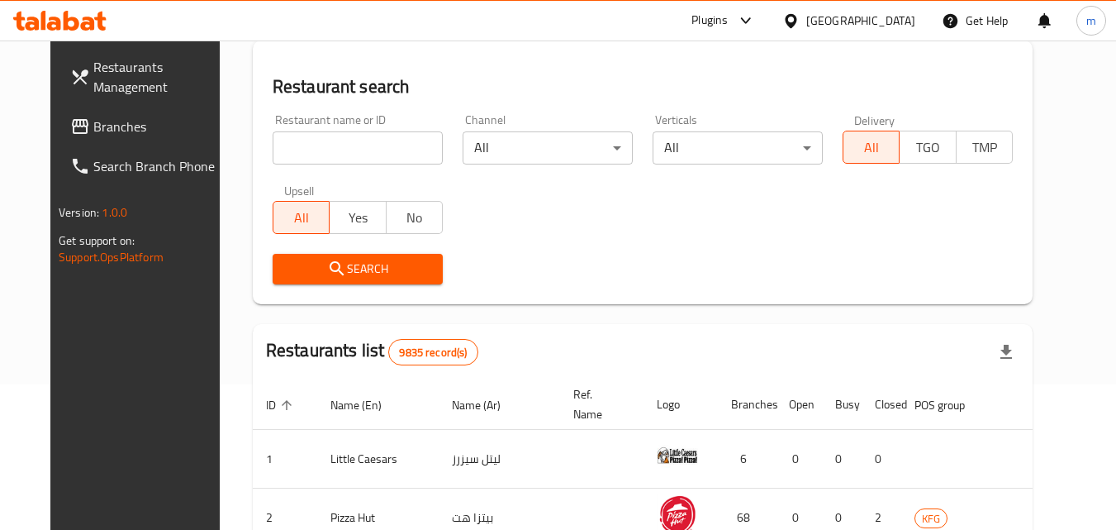
scroll to position [207, 0]
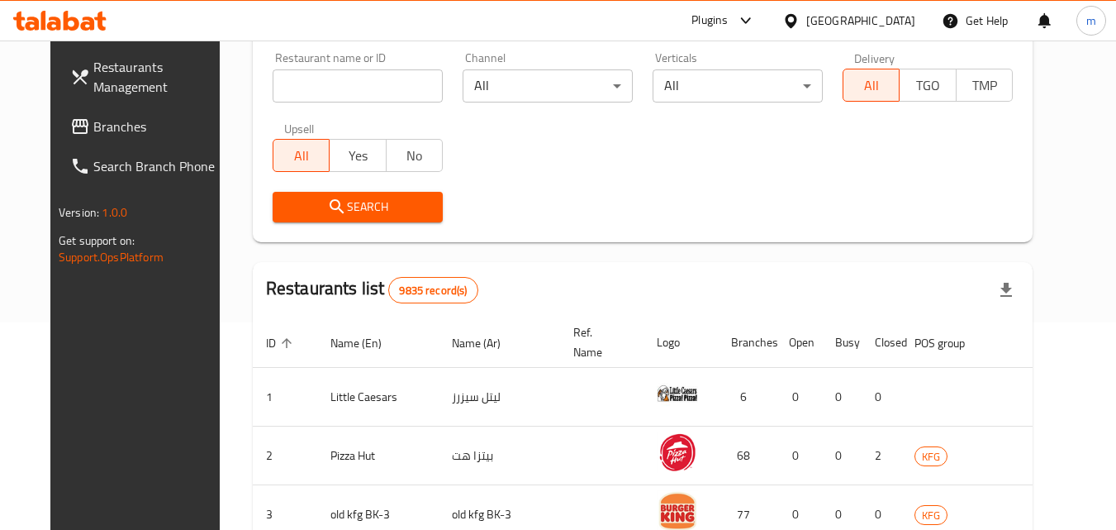
click at [102, 133] on span "Branches" at bounding box center [158, 127] width 131 height 20
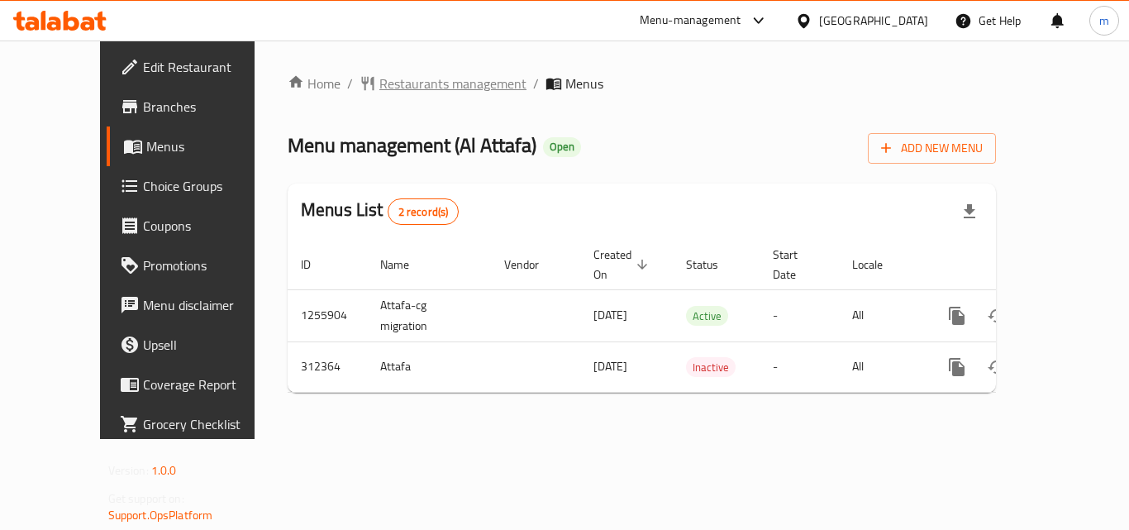
click at [359, 81] on icon "breadcrumb" at bounding box center [367, 83] width 17 height 17
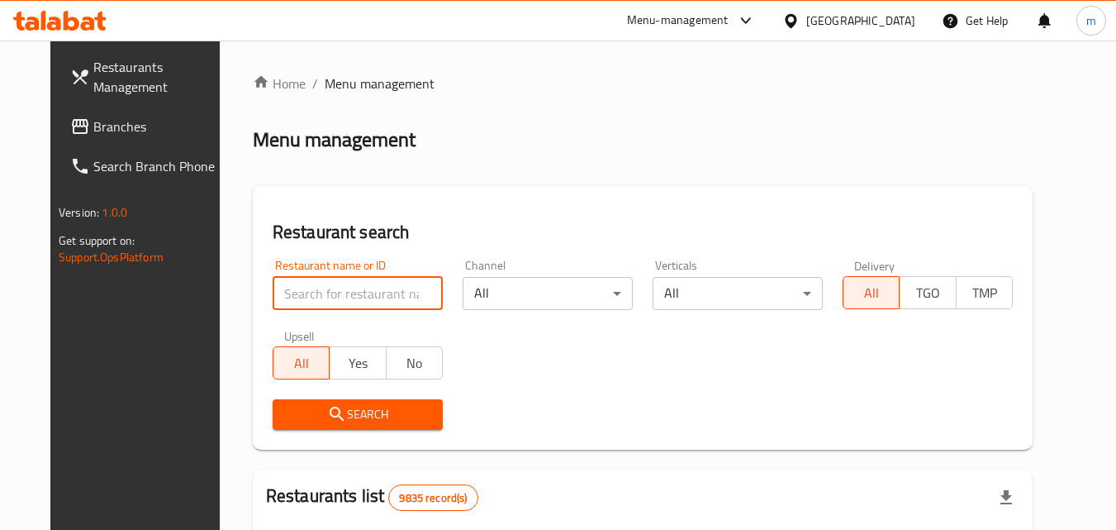
click at [336, 294] on input "search" at bounding box center [358, 293] width 170 height 33
paste input "629081"
type input "629081"
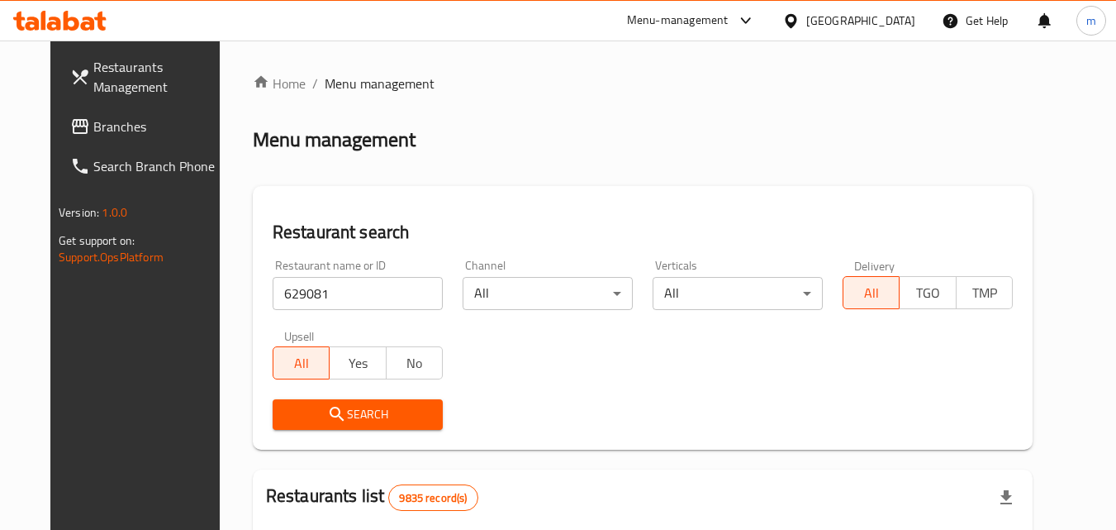
click at [347, 425] on button "Search" at bounding box center [358, 414] width 170 height 31
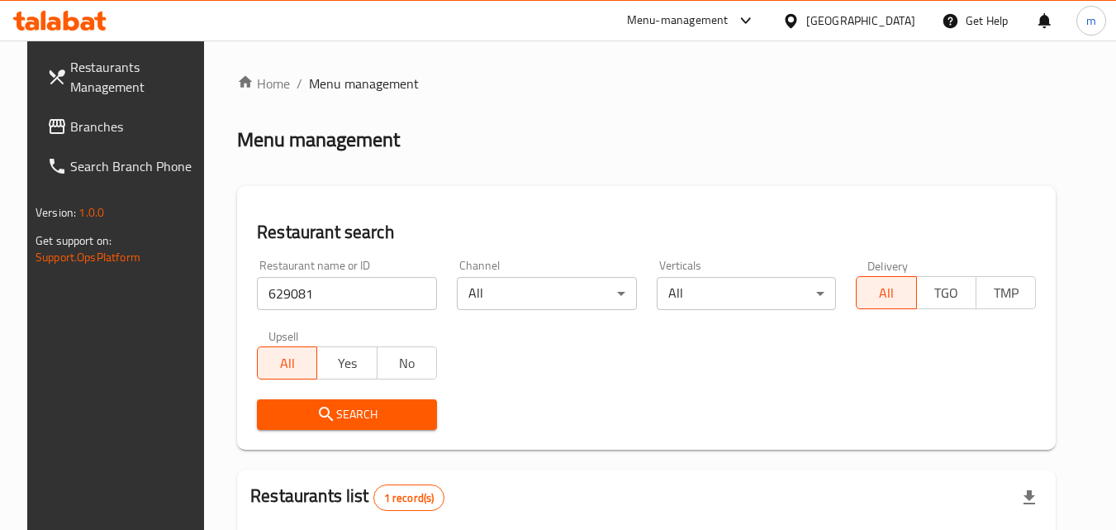
scroll to position [165, 0]
